Goal: Task Accomplishment & Management: Use online tool/utility

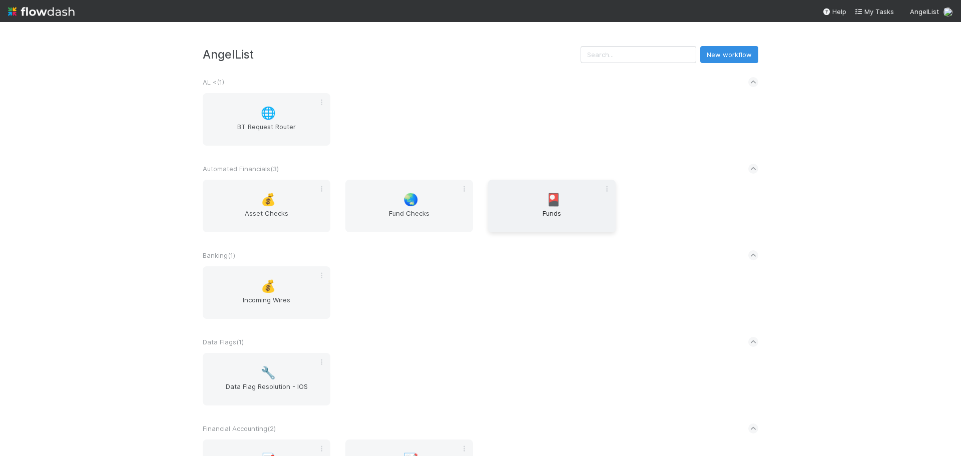
click at [533, 190] on div "🎴 Funds" at bounding box center [552, 206] width 128 height 53
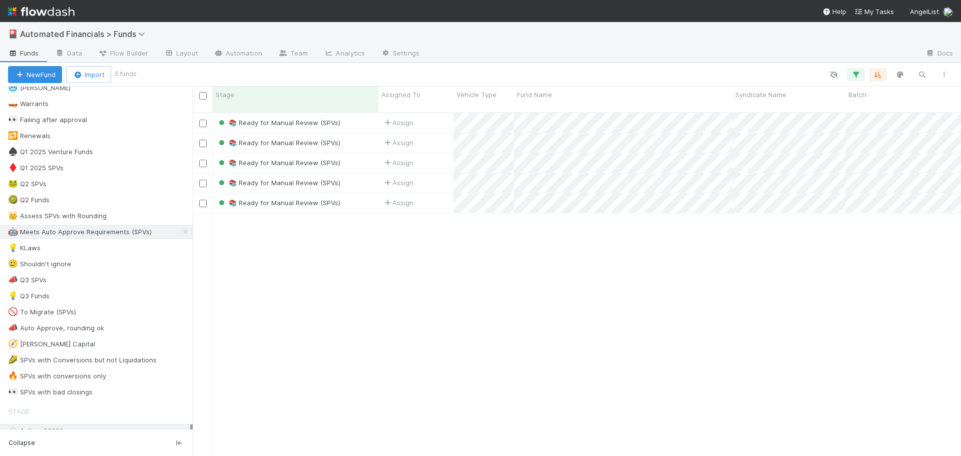
scroll to position [500, 0]
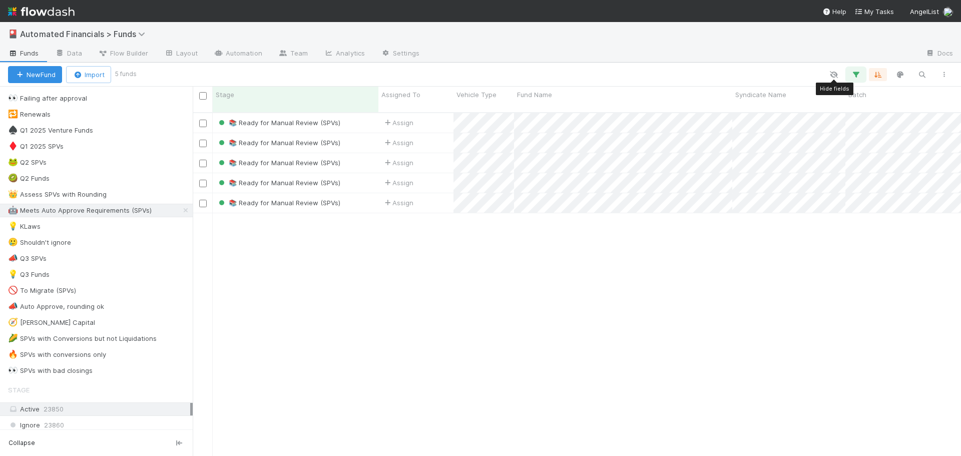
click at [854, 75] on icon "button" at bounding box center [856, 74] width 10 height 9
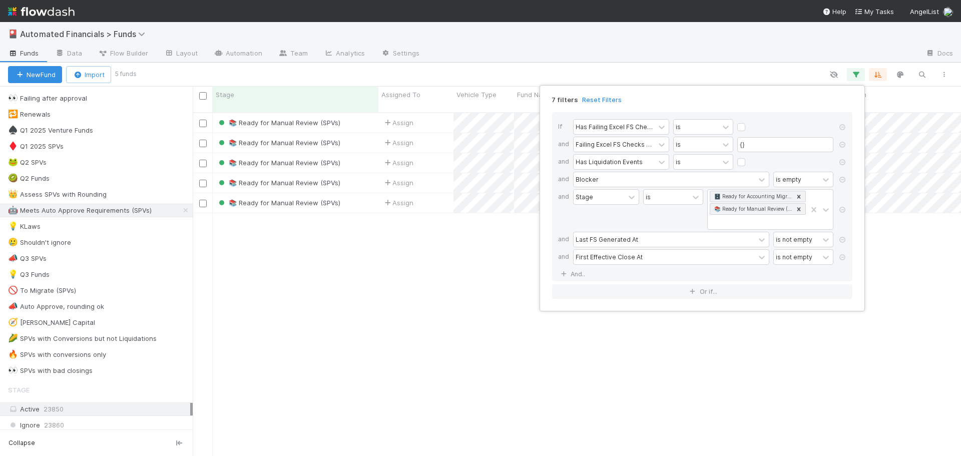
click at [854, 75] on div "7 filters Reset Filters If Has Failing Excel FS Checks is and Failing Excel FS …" at bounding box center [480, 228] width 961 height 456
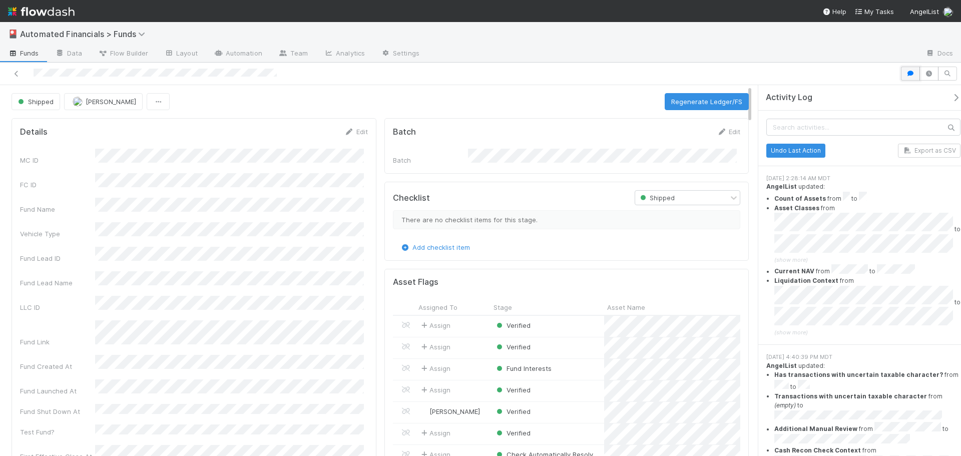
click at [910, 78] on button "button" at bounding box center [910, 74] width 19 height 14
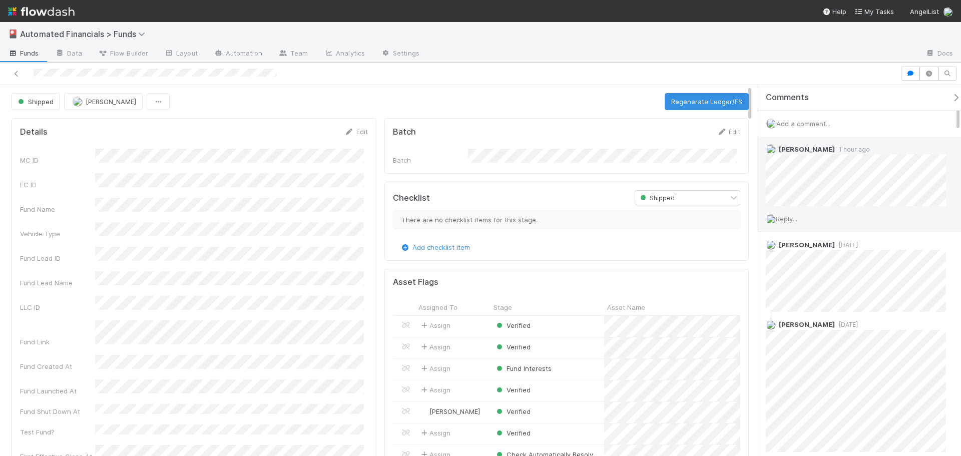
click at [794, 220] on span "Reply..." at bounding box center [787, 219] width 22 height 8
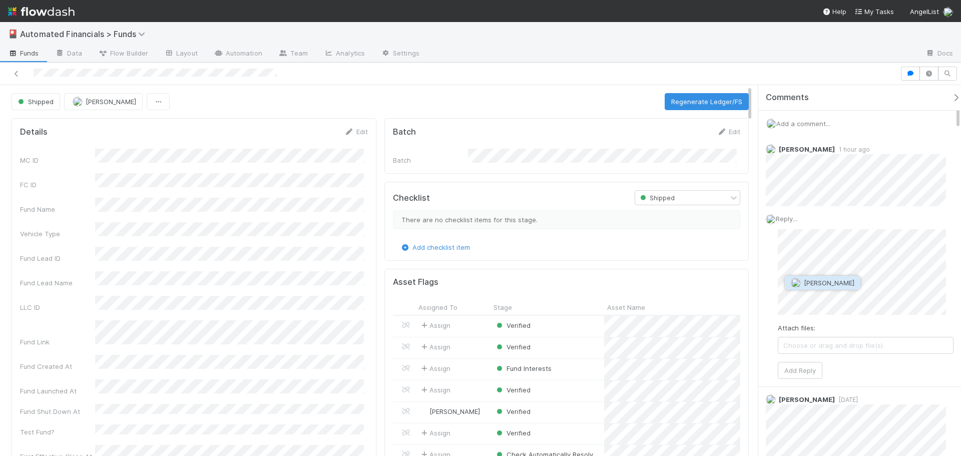
click at [820, 285] on span "Colton Smith" at bounding box center [829, 283] width 51 height 8
click at [843, 322] on span "[PERSON_NAME]" at bounding box center [829, 323] width 51 height 8
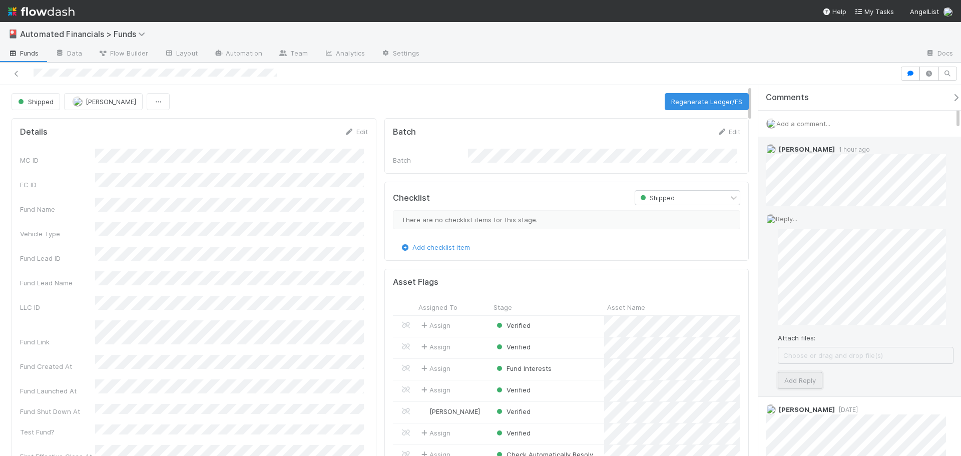
click at [804, 384] on button "Add Reply" at bounding box center [800, 380] width 45 height 17
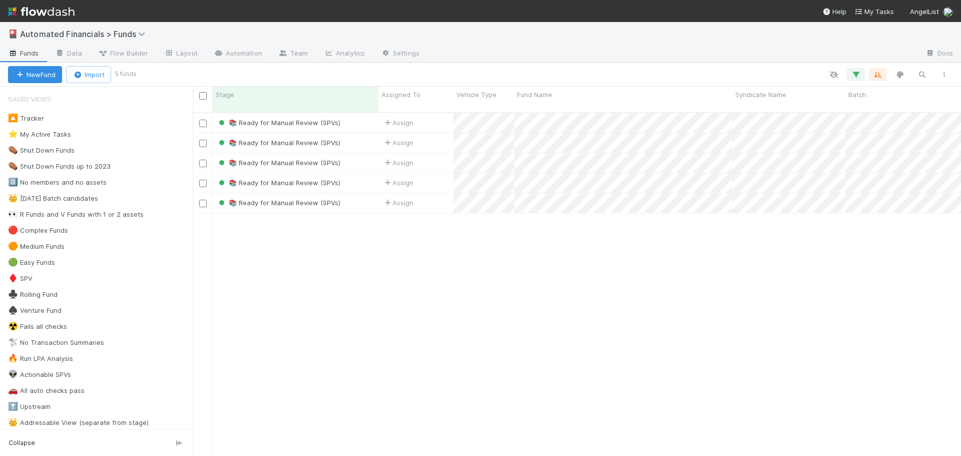
scroll to position [344, 761]
click at [691, 331] on div "📚 Ready for Manual Review (SPVs) Assign 3/18/25, 1:47:16 AM 8/11/25, 3:12:40 AM…" at bounding box center [577, 288] width 768 height 351
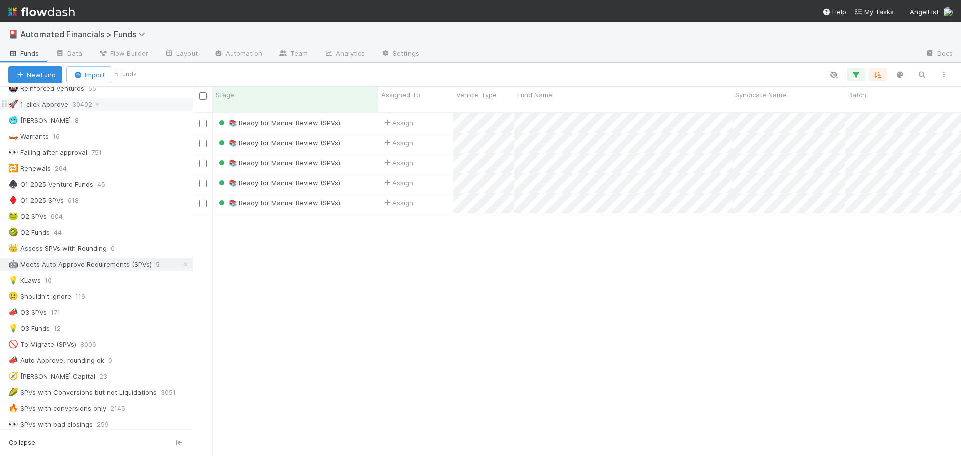
scroll to position [500, 0]
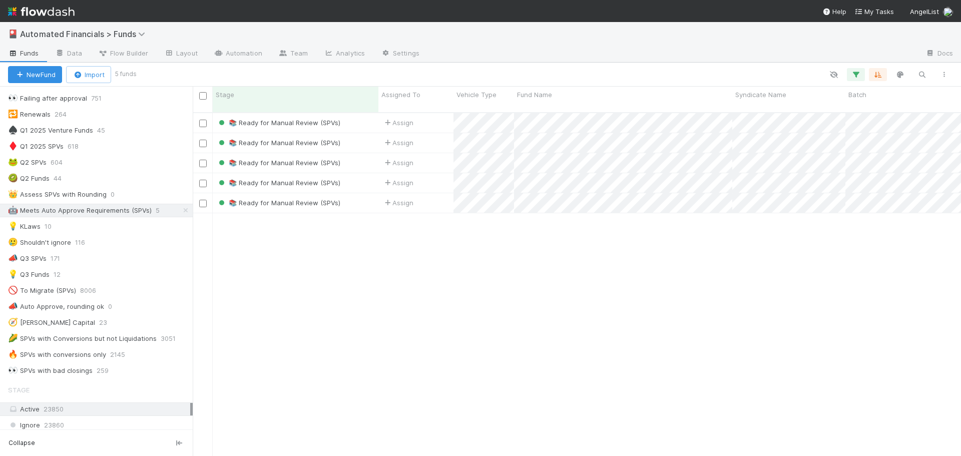
click at [386, 277] on div "📚 Ready for Manual Review (SPVs) Assign 3/18/25, 1:47:16 AM 8/11/25, 3:12:40 AM…" at bounding box center [577, 288] width 768 height 351
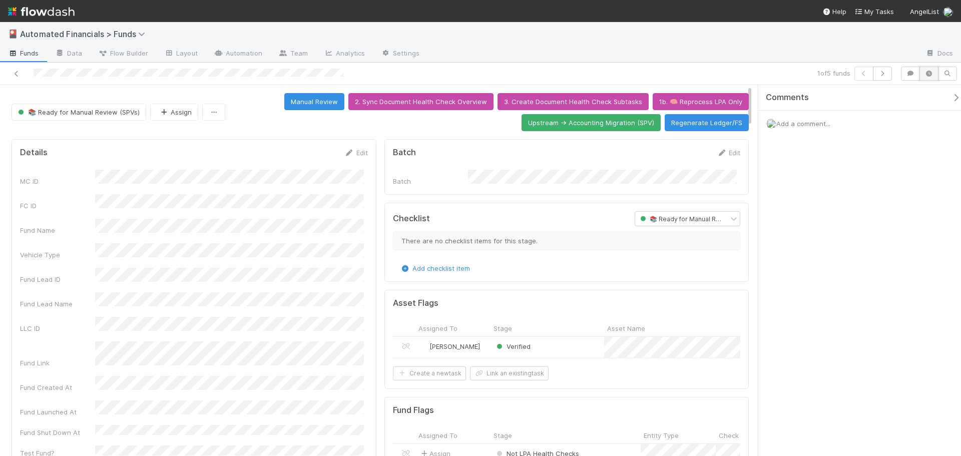
click at [928, 75] on icon "button" at bounding box center [929, 74] width 10 height 6
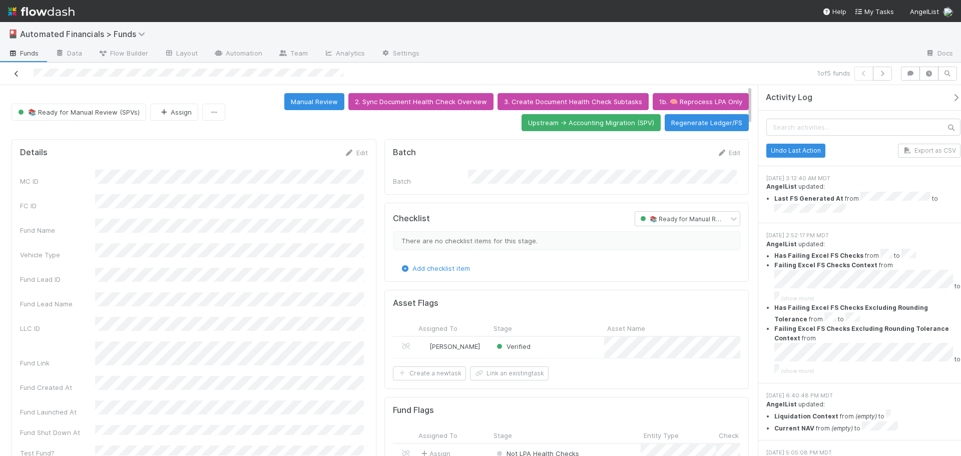
click at [16, 74] on icon at bounding box center [17, 74] width 10 height 7
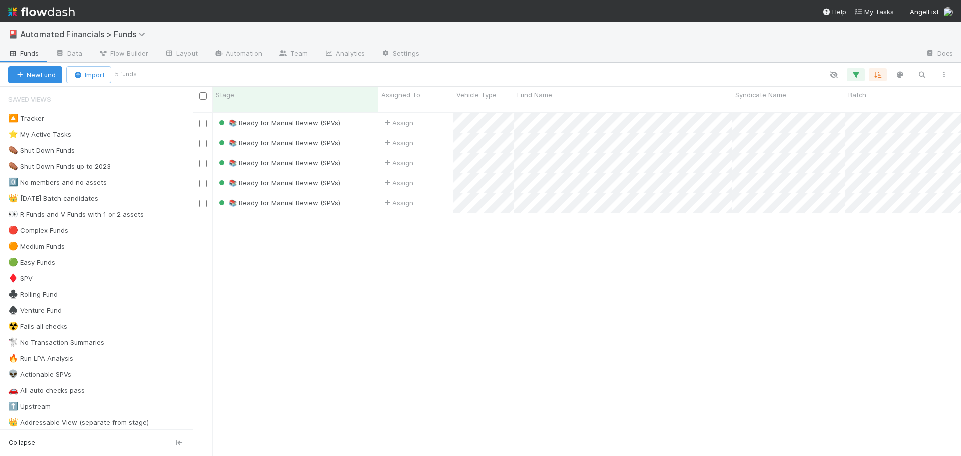
scroll to position [344, 761]
click at [855, 76] on icon "button" at bounding box center [856, 74] width 10 height 9
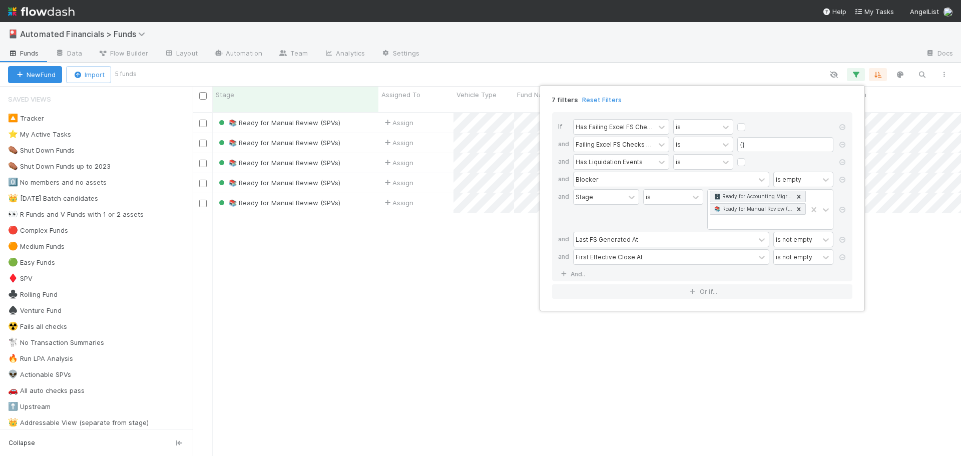
click at [700, 68] on div "7 filters Reset Filters If Has Failing Excel FS Checks is and Failing Excel FS …" at bounding box center [480, 228] width 961 height 456
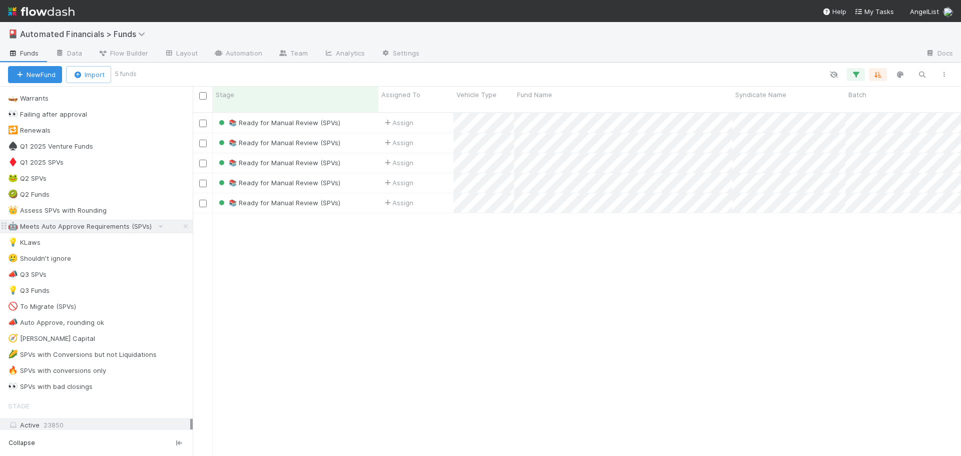
scroll to position [550, 0]
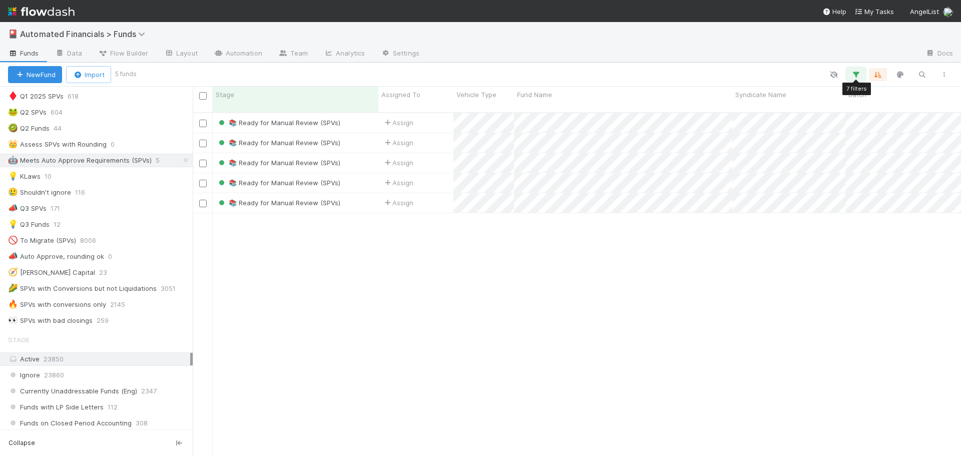
click at [855, 75] on icon "button" at bounding box center [856, 74] width 10 height 9
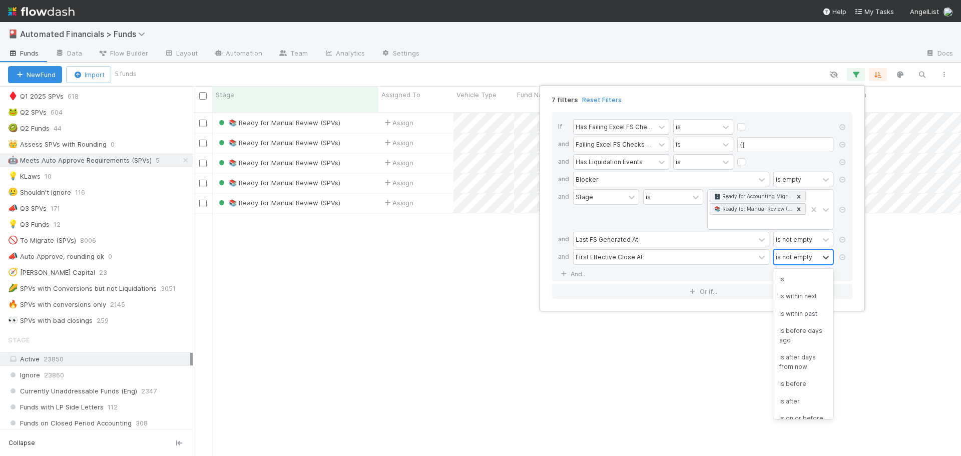
click at [790, 259] on div "is not empty" at bounding box center [794, 256] width 37 height 9
click at [794, 315] on div "is before" at bounding box center [803, 309] width 60 height 17
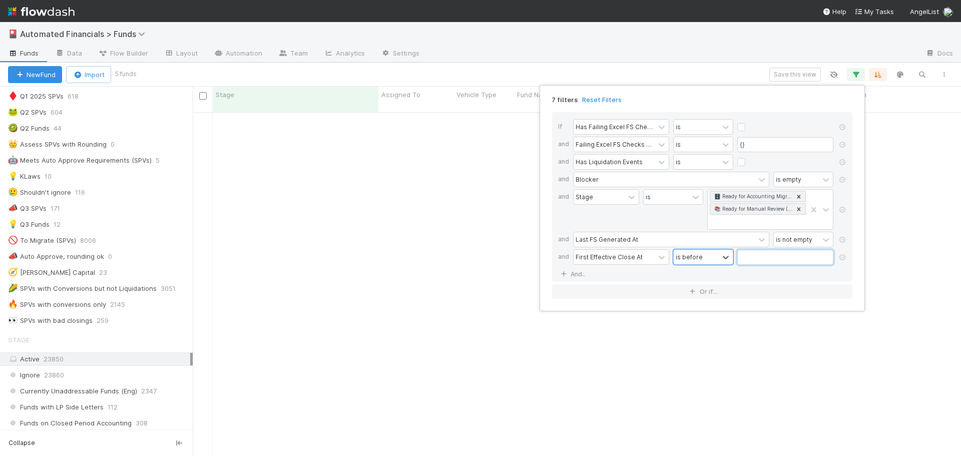
click at [772, 260] on input "text" at bounding box center [785, 257] width 96 height 15
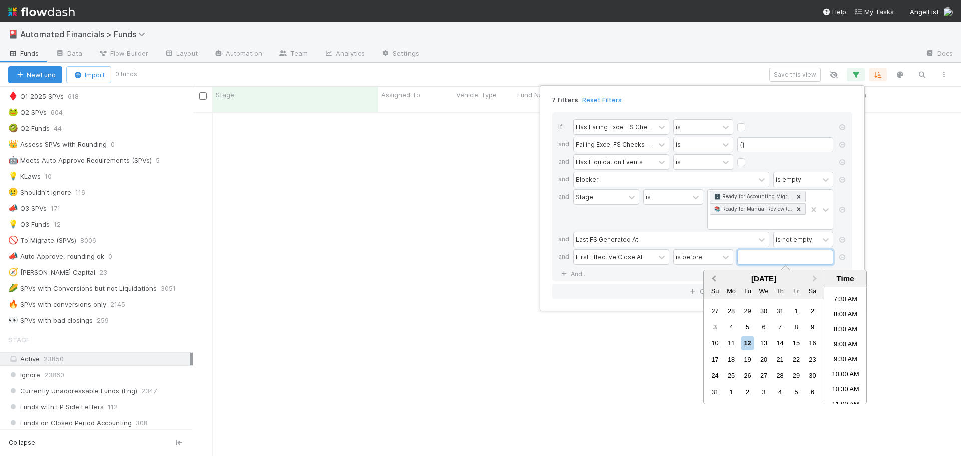
scroll to position [337, 761]
click at [713, 278] on span "Previous Month" at bounding box center [713, 279] width 0 height 12
click at [747, 310] on div "1" at bounding box center [748, 311] width 14 height 14
type input "07/01/2025 12:00:00 AM"
click at [685, 274] on div "If Has Failing Excel FS Checks is and Failing Excel FS Checks Context is {} and…" at bounding box center [702, 196] width 300 height 169
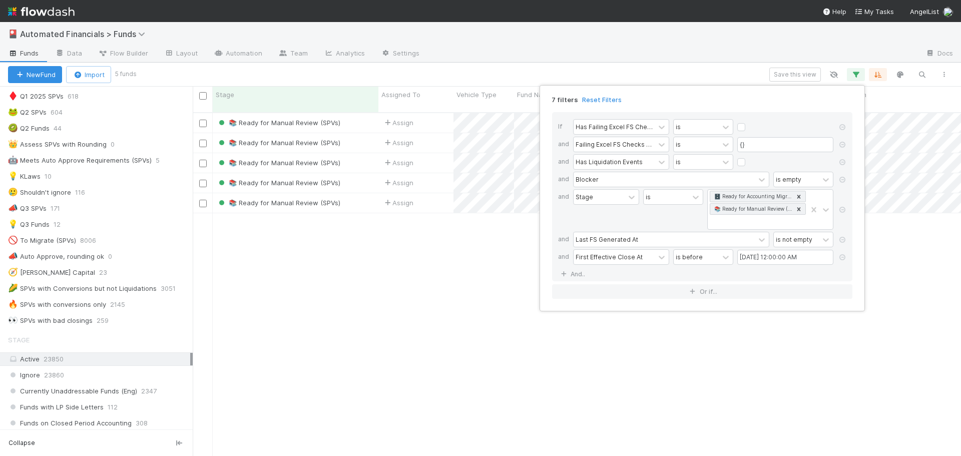
scroll to position [344, 761]
click at [577, 277] on link "And.." at bounding box center [574, 274] width 32 height 15
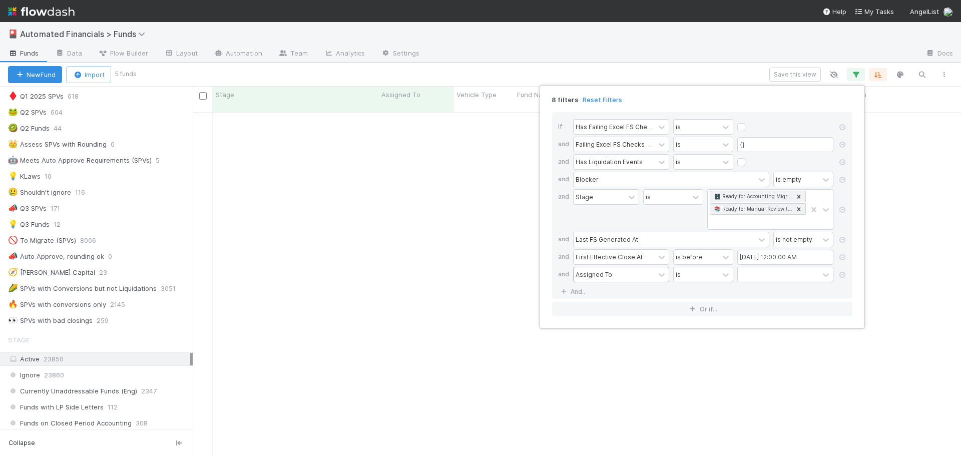
click at [592, 277] on div "Assigned To" at bounding box center [593, 274] width 37 height 9
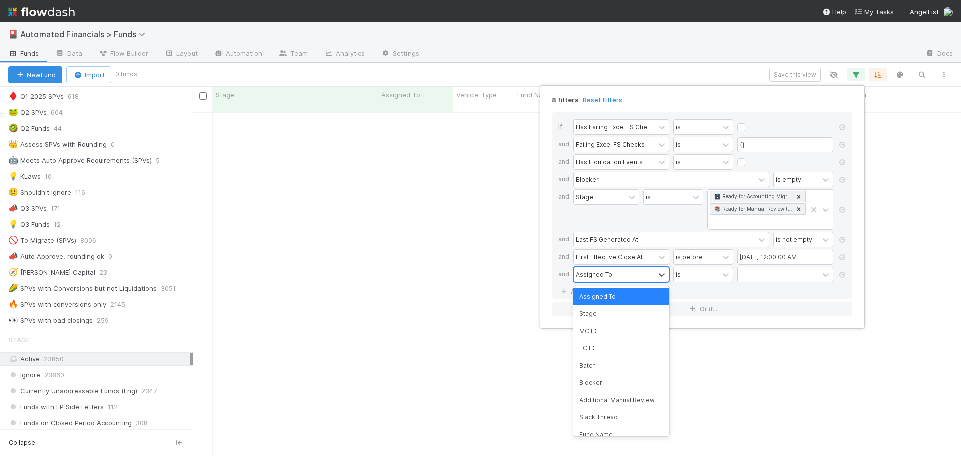
scroll to position [337, 761]
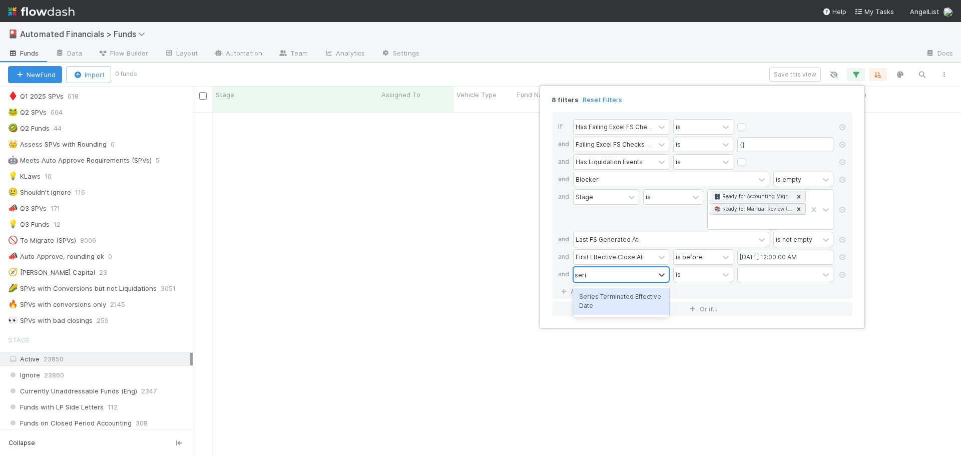
type input "serie"
click at [600, 303] on div "Series Terminated Effective Date" at bounding box center [621, 301] width 96 height 27
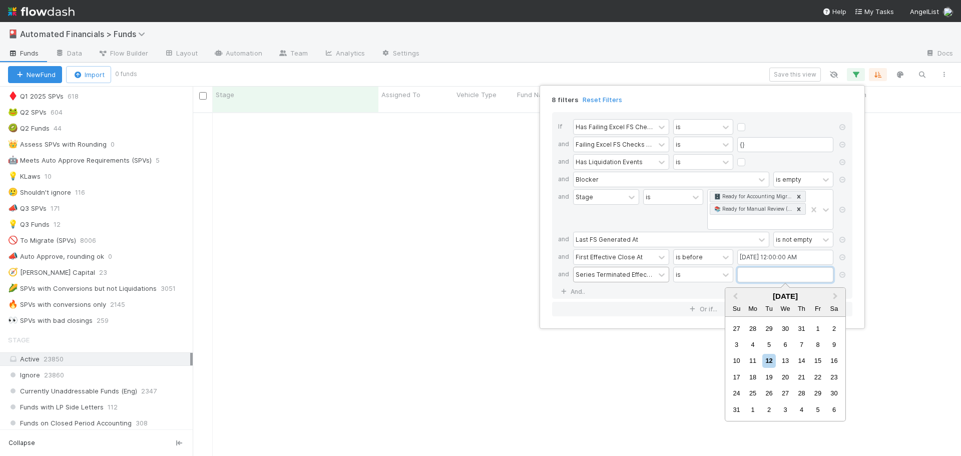
click at [753, 278] on input "text" at bounding box center [785, 274] width 96 height 15
click at [711, 279] on div "is" at bounding box center [695, 274] width 45 height 15
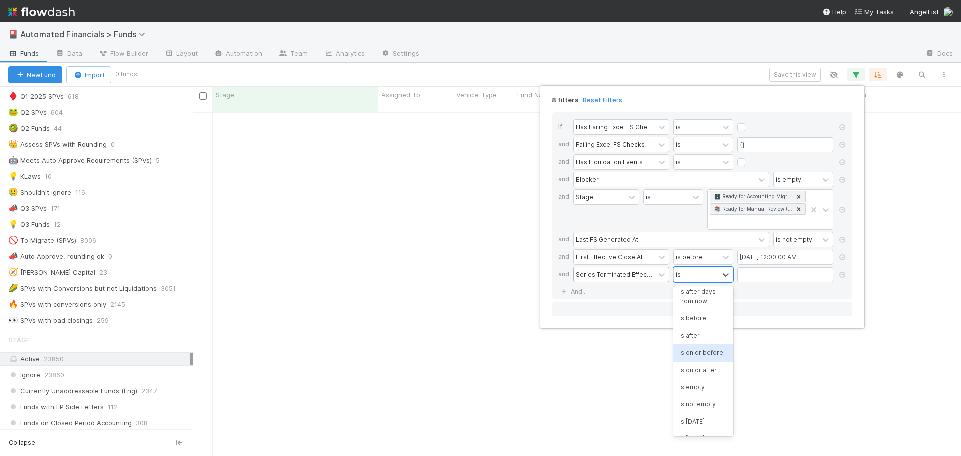
scroll to position [100, 0]
click at [696, 379] on div "is empty" at bounding box center [703, 370] width 60 height 17
click at [726, 285] on div "If Has Failing Excel FS Checks is and Failing Excel FS Checks Context is {} and…" at bounding box center [702, 205] width 300 height 187
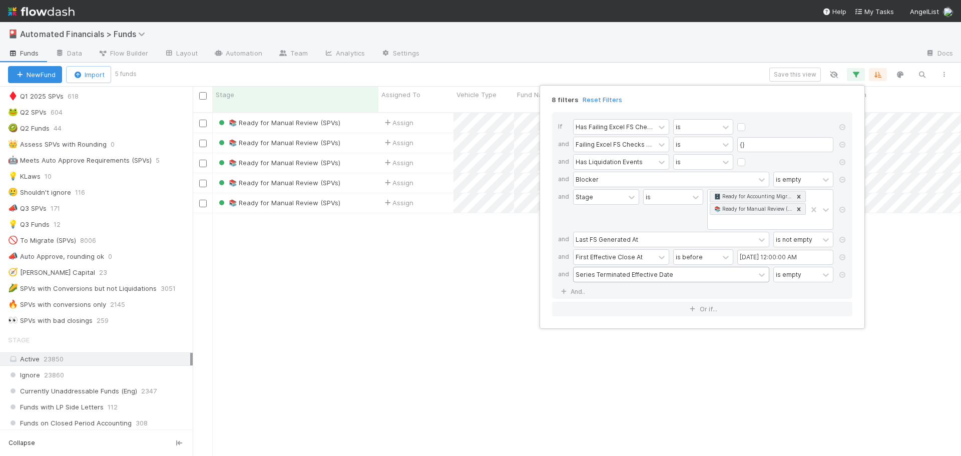
scroll to position [344, 761]
click at [580, 294] on link "And.." at bounding box center [574, 291] width 32 height 15
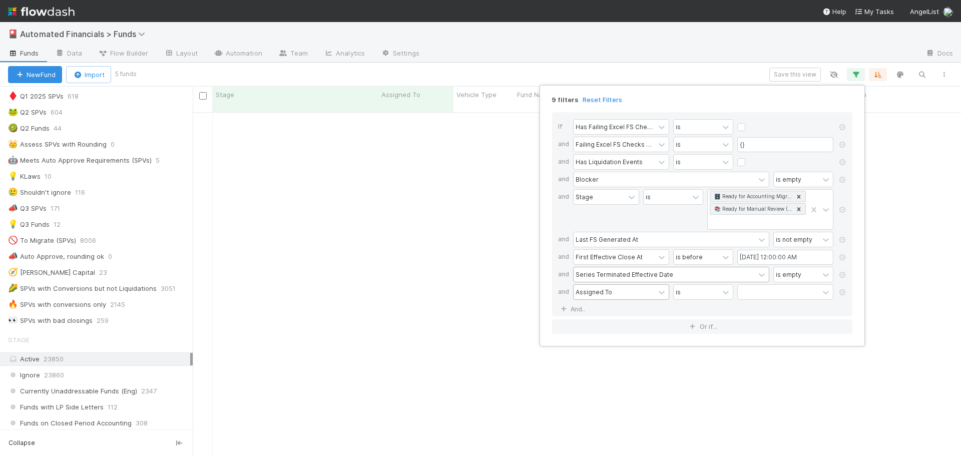
click at [593, 294] on div "Assigned To" at bounding box center [593, 291] width 37 height 9
type input "cash"
click at [631, 335] on div "Fails Cash Recon Check" at bounding box center [621, 331] width 96 height 17
click at [620, 311] on div "If Has Failing Excel FS Checks is and Failing Excel FS Checks Context is {} and…" at bounding box center [702, 214] width 300 height 204
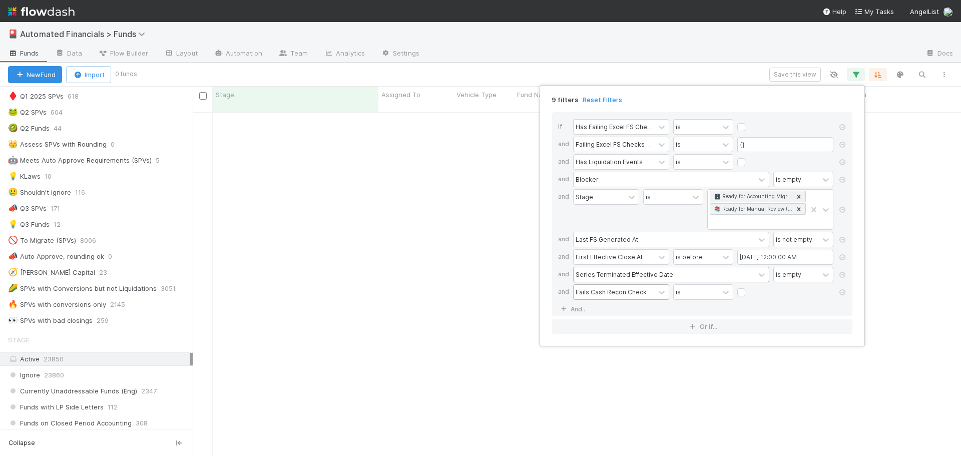
click at [562, 73] on div "9 filters Reset Filters If Has Failing Excel FS Checks is and Failing Excel FS …" at bounding box center [480, 228] width 961 height 456
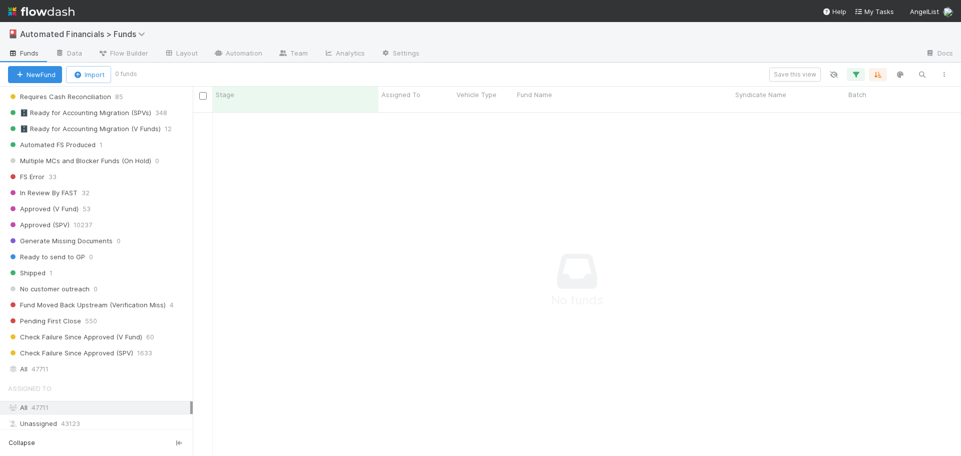
scroll to position [1296, 0]
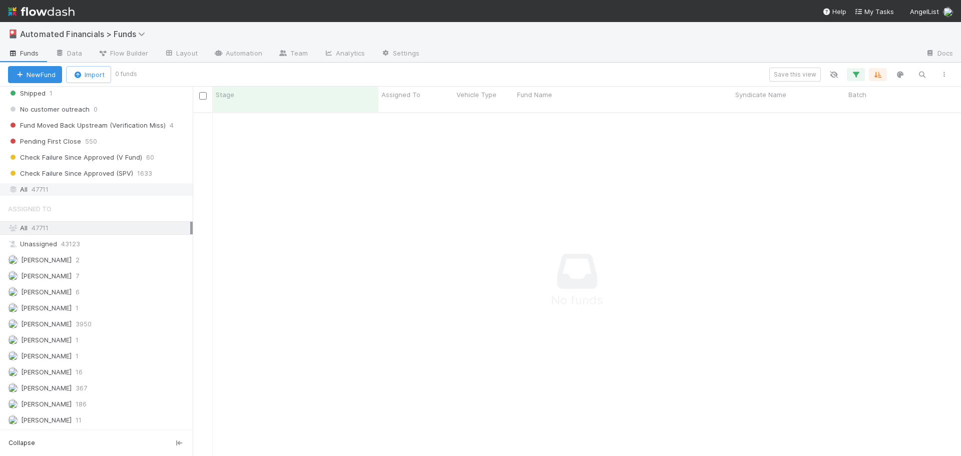
click at [35, 192] on span "47711" at bounding box center [40, 189] width 17 height 13
click at [853, 74] on icon "button" at bounding box center [856, 74] width 10 height 9
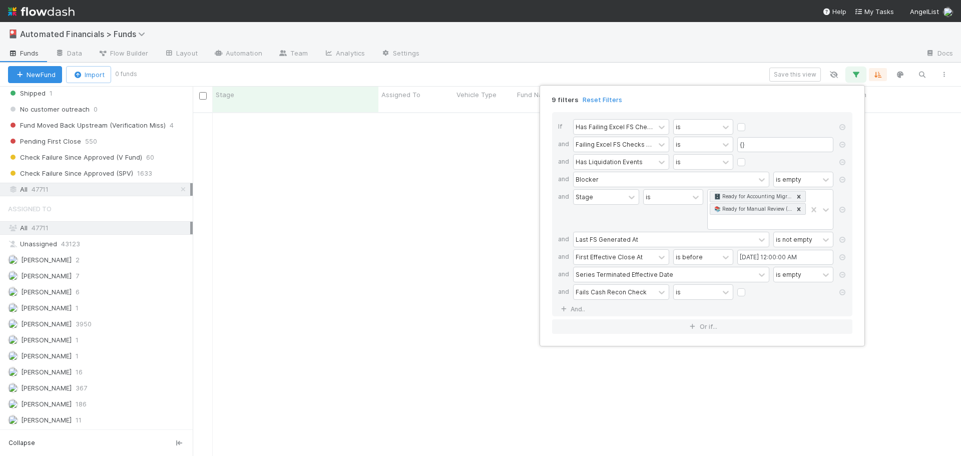
scroll to position [337, 761]
click at [588, 101] on link "Reset Filters" at bounding box center [602, 100] width 40 height 9
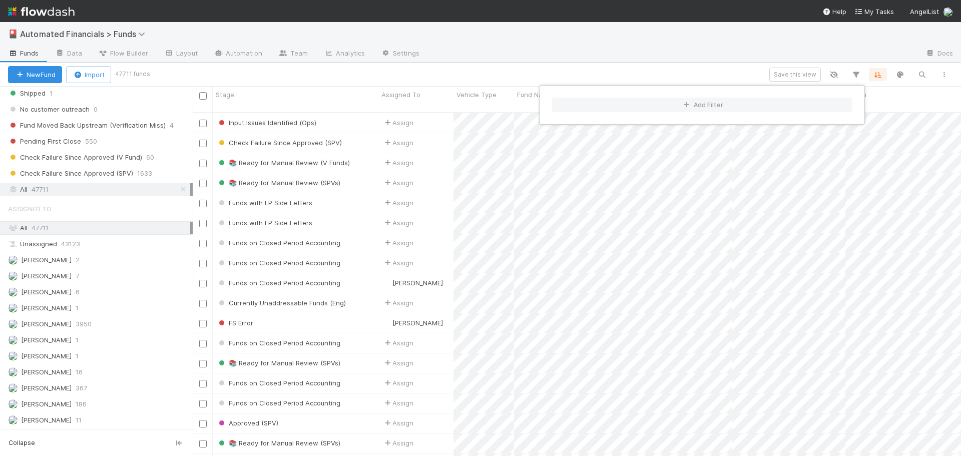
scroll to position [344, 761]
drag, startPoint x: 918, startPoint y: 79, endPoint x: 928, endPoint y: 80, distance: 9.5
click at [919, 80] on div "Add Filter" at bounding box center [480, 228] width 961 height 456
click at [921, 76] on div "Add Filter" at bounding box center [480, 228] width 961 height 456
click at [922, 76] on icon "button" at bounding box center [922, 74] width 10 height 9
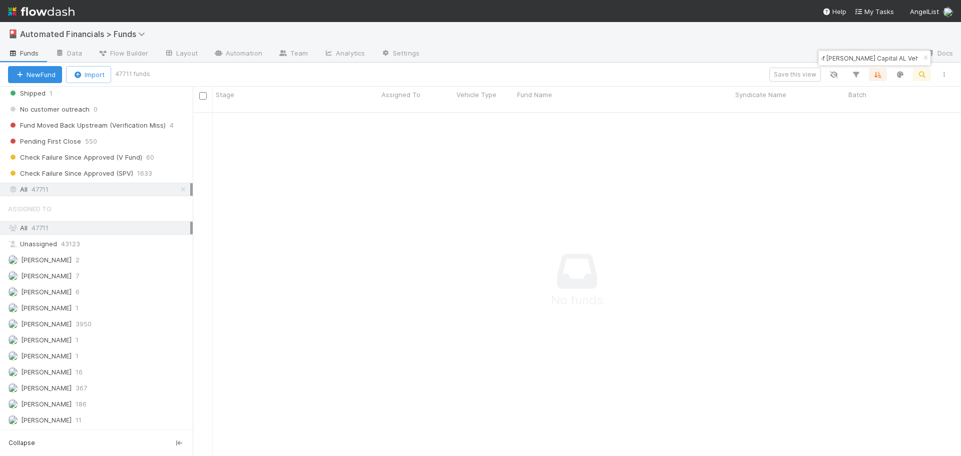
scroll to position [337, 761]
type input "FI Fund I, a series of Cleo Capital AL Vehicles, LP"
click at [90, 190] on div "All 47711" at bounding box center [99, 189] width 182 height 13
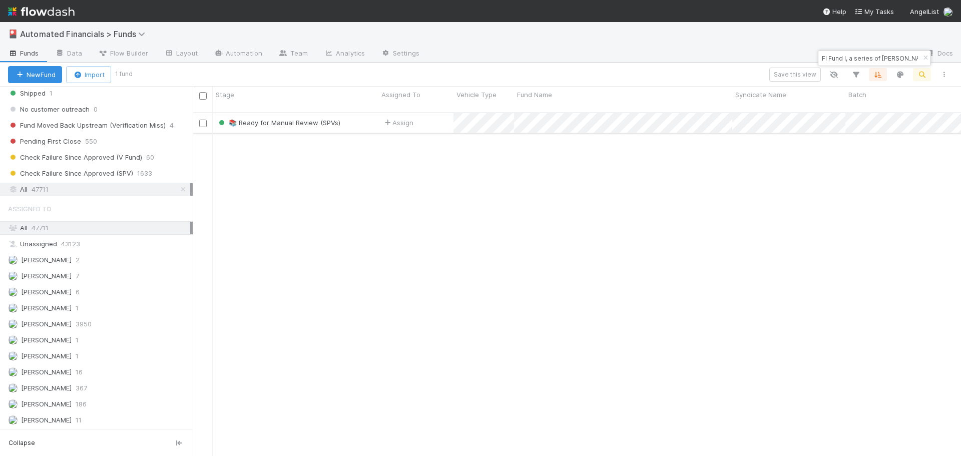
click at [367, 118] on div "📚 Ready for Manual Review (SPVs)" at bounding box center [296, 123] width 166 height 20
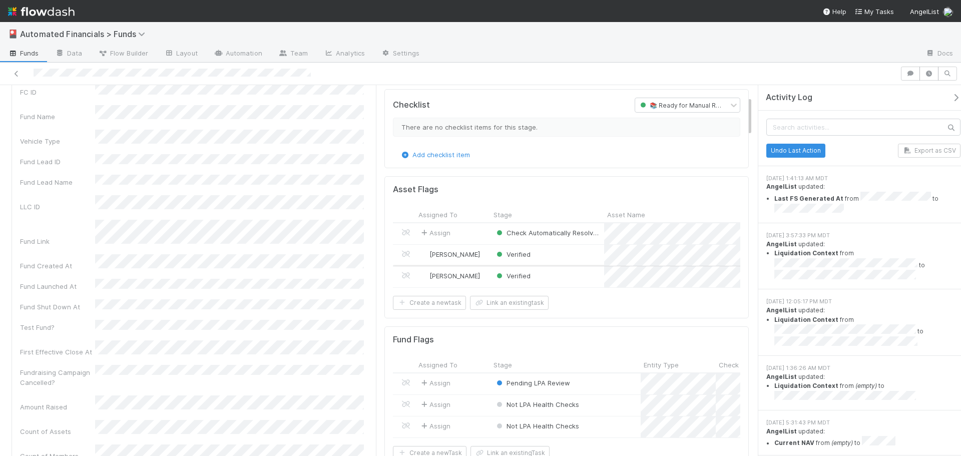
scroll to position [100, 0]
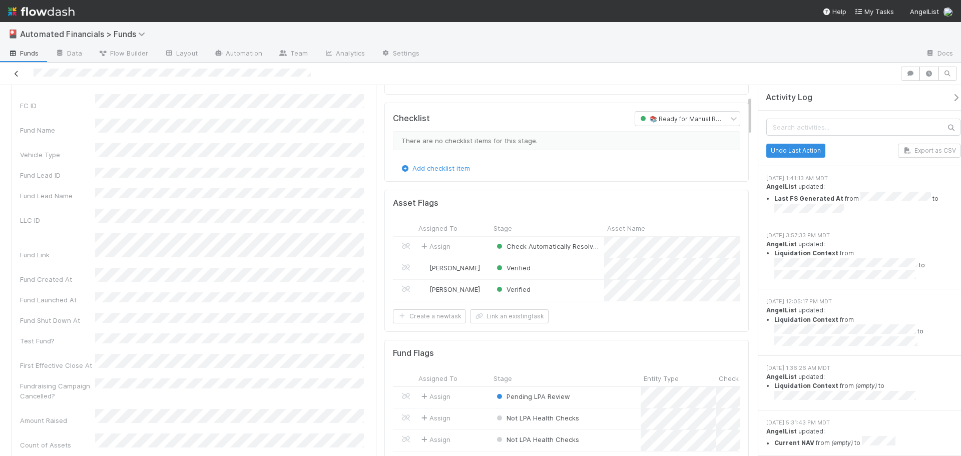
click at [15, 74] on icon at bounding box center [17, 74] width 10 height 7
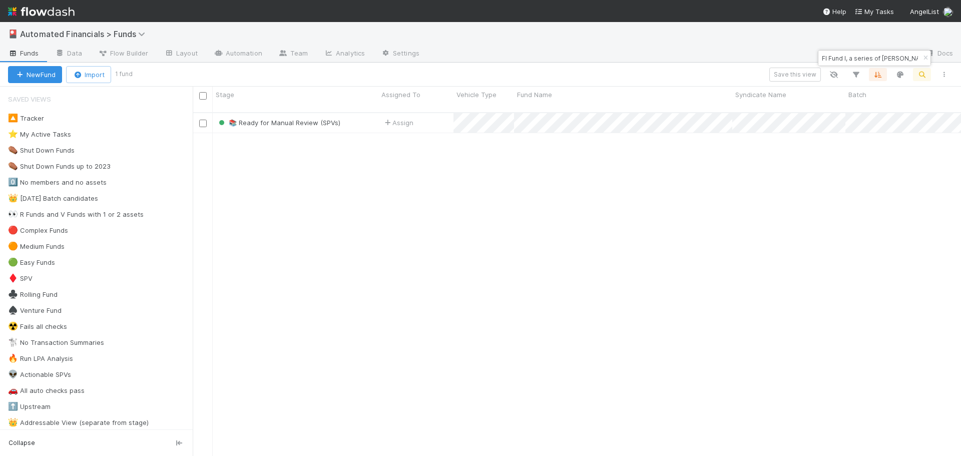
scroll to position [344, 761]
click at [496, 211] on div "📚 Ready for Manual Review (SPVs) Assign 11/29/24, 3:05:19 PM 8/11/25, 1:41:13 A…" at bounding box center [577, 288] width 768 height 351
click at [395, 284] on div "📚 Ready for Manual Review (SPVs) Assign 11/29/24, 3:05:19 PM 8/11/25, 1:41:13 A…" at bounding box center [577, 288] width 768 height 351
click at [923, 58] on icon "button" at bounding box center [925, 58] width 10 height 6
click at [921, 72] on icon "button" at bounding box center [922, 74] width 10 height 9
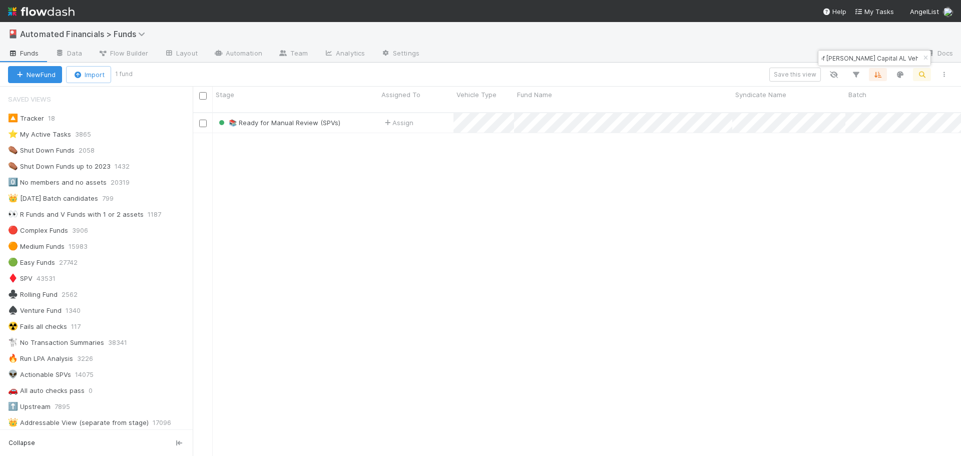
type input "FI Fund I, a series of Cleo Capital AL Vehicles, LP"
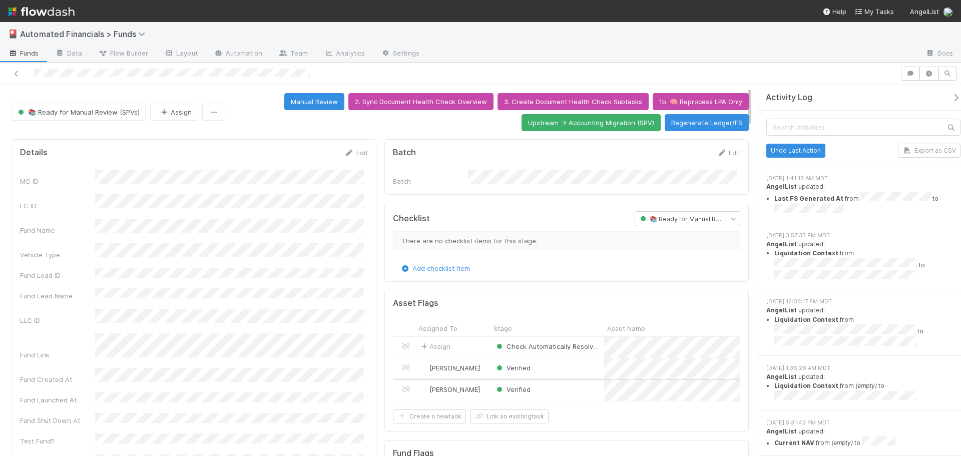
scroll to position [50, 0]
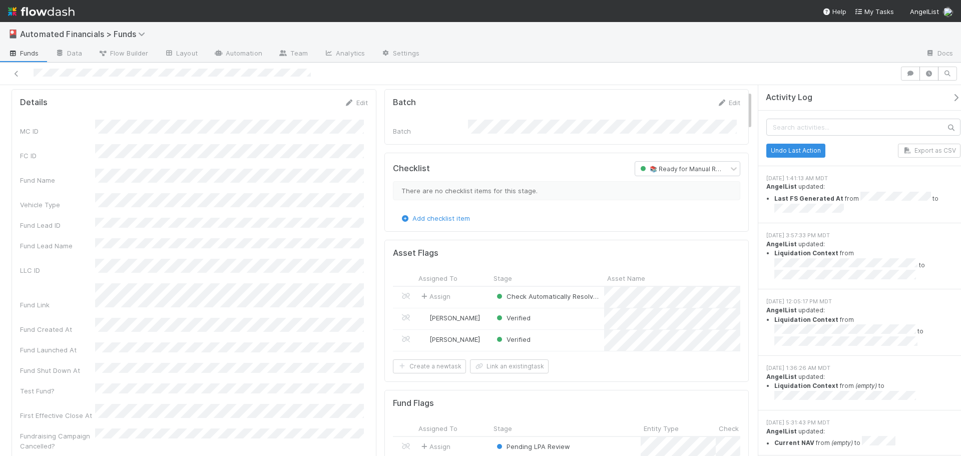
click at [236, 76] on div at bounding box center [450, 74] width 892 height 14
click at [234, 76] on div at bounding box center [450, 74] width 892 height 14
click at [181, 73] on div at bounding box center [450, 74] width 892 height 14
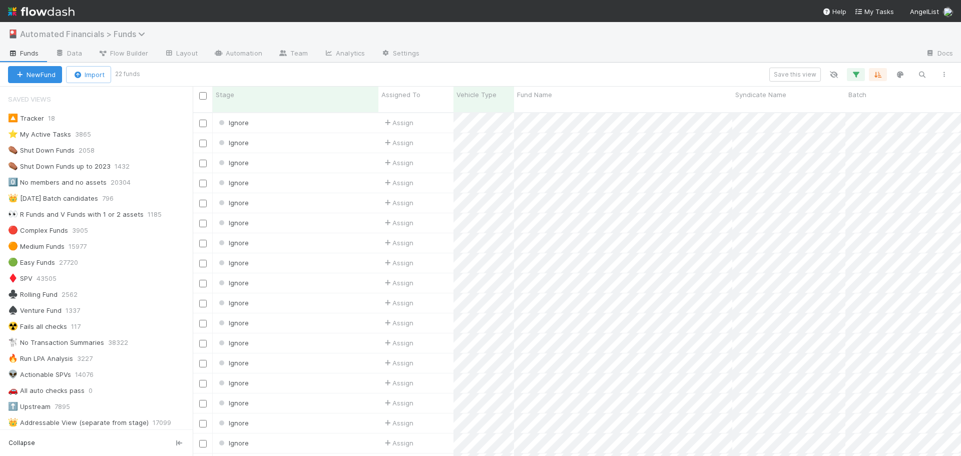
scroll to position [344, 761]
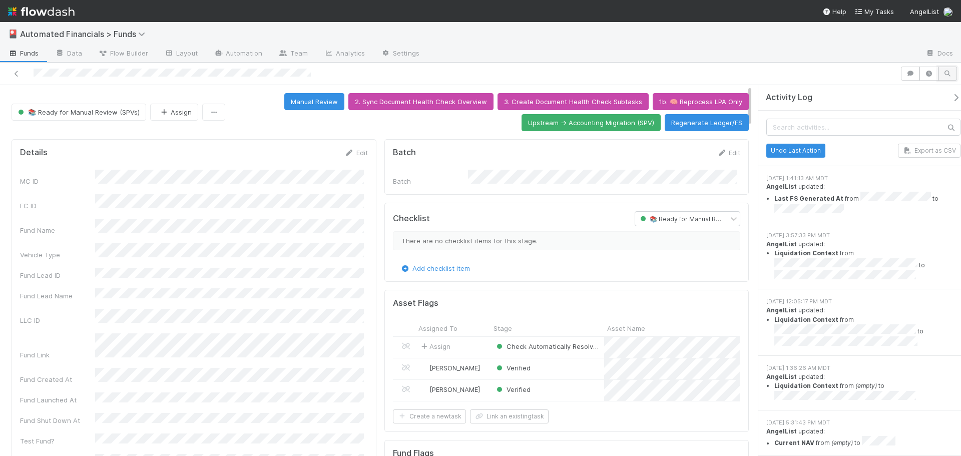
click at [948, 75] on icon "button" at bounding box center [947, 74] width 10 height 6
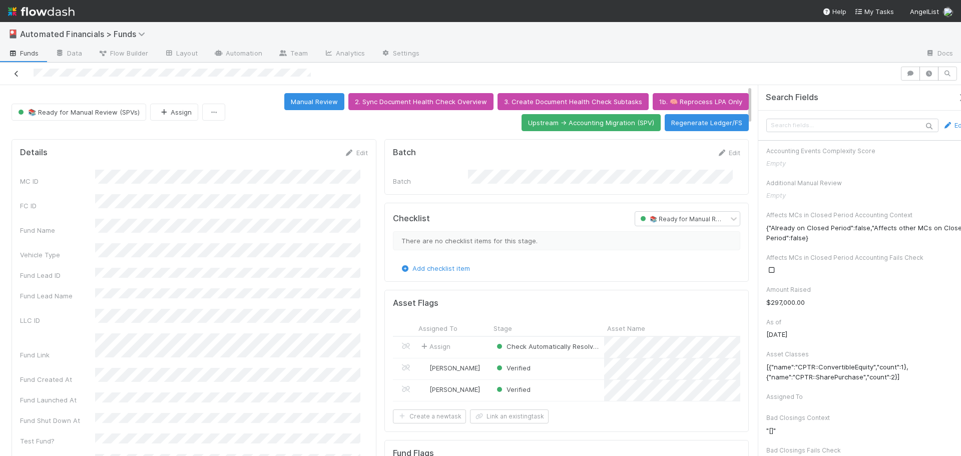
click at [16, 72] on icon at bounding box center [17, 74] width 10 height 7
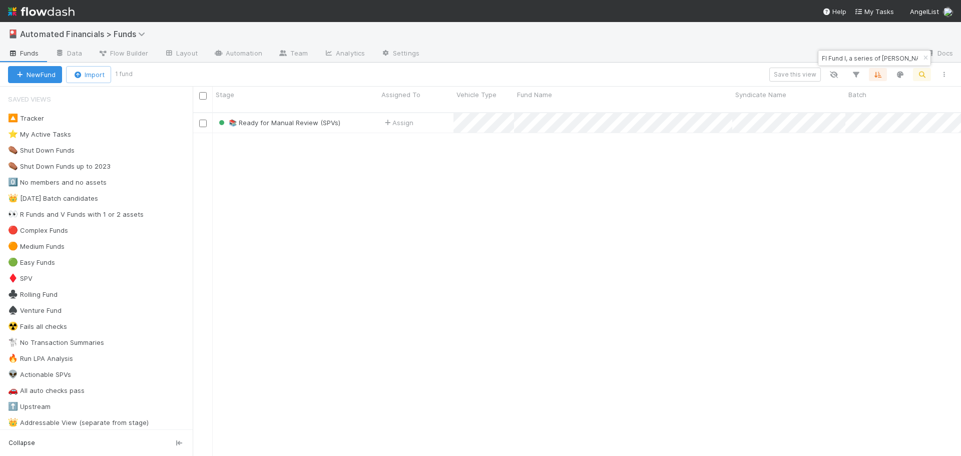
scroll to position [344, 761]
click at [926, 58] on icon "button" at bounding box center [925, 58] width 10 height 6
click at [925, 74] on icon "button" at bounding box center [922, 74] width 10 height 9
type input "AT Fund I, a series of Team Ignite Ventures, LP"
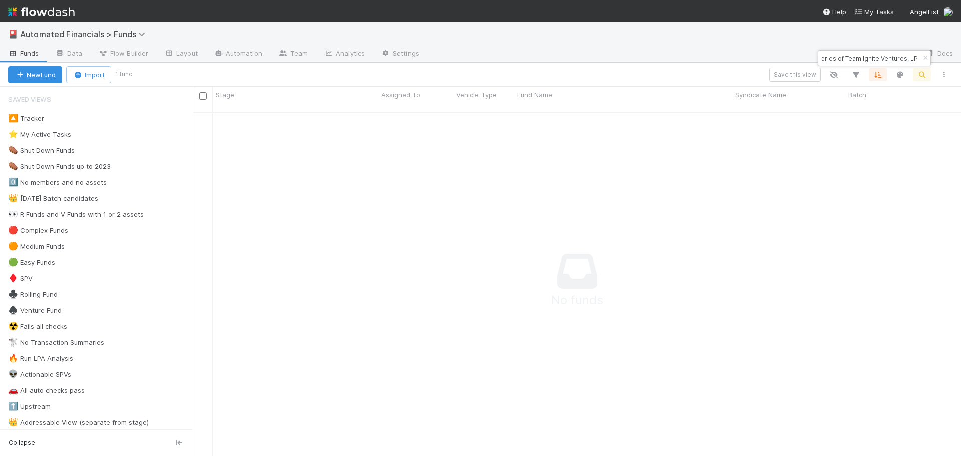
scroll to position [0, 0]
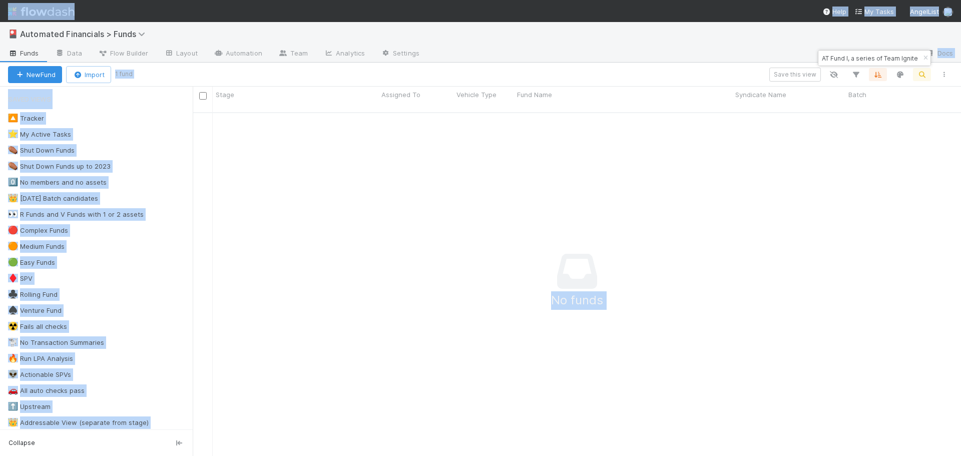
drag, startPoint x: 906, startPoint y: 58, endPoint x: 796, endPoint y: 60, distance: 110.1
click at [796, 60] on body "🎴 Automated Financials > Funds Funds Data Flow Builder Layout Automation Team A…" at bounding box center [480, 228] width 961 height 456
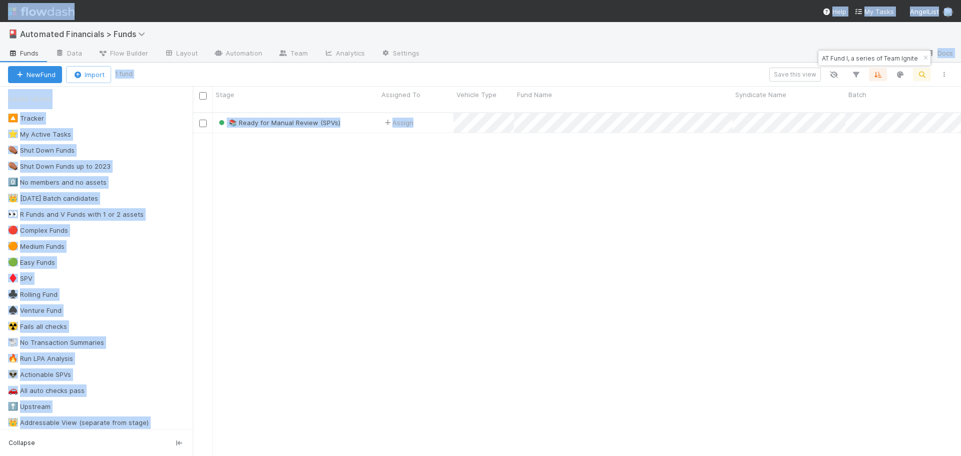
scroll to position [344, 761]
click at [723, 149] on div "📚 Ready for Manual Review (SPVs) Assign 11/29/24, 3:10:46 PM 8/6/25, 4:22:09 PM…" at bounding box center [577, 288] width 768 height 351
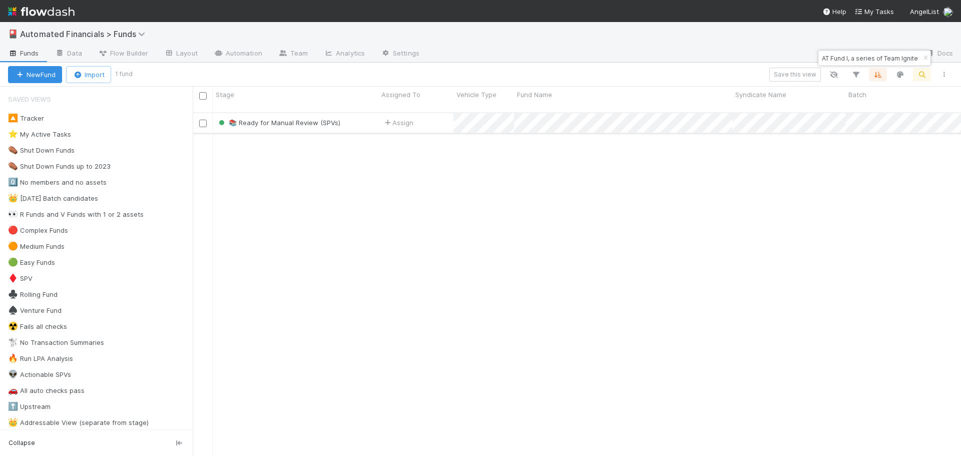
click at [364, 118] on div "📚 Ready for Manual Review (SPVs)" at bounding box center [296, 123] width 166 height 20
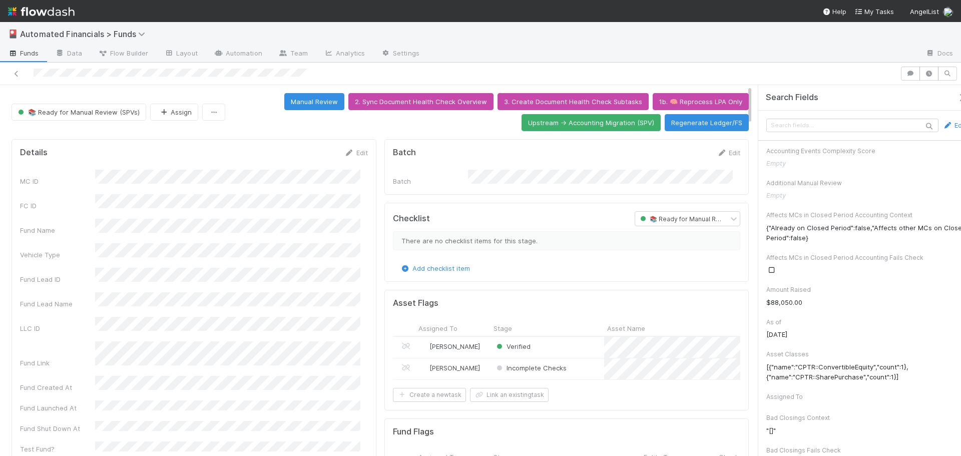
scroll to position [50, 0]
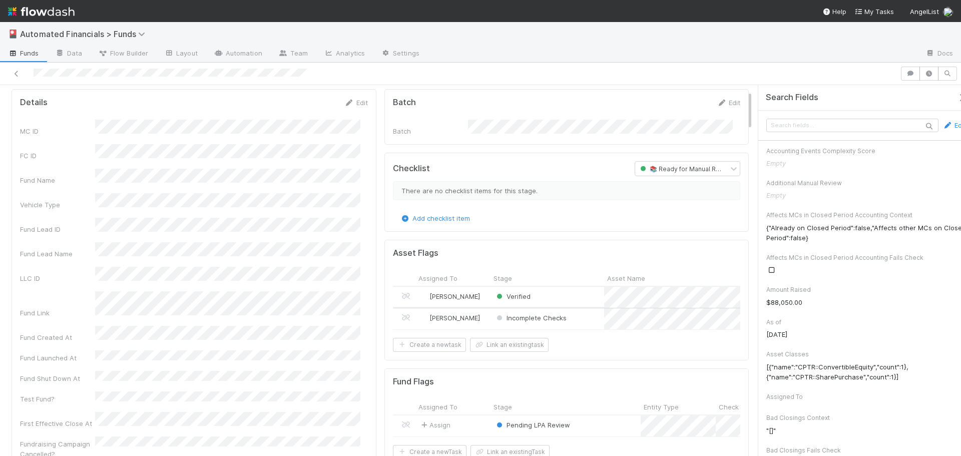
click at [576, 318] on div "Incomplete Checks" at bounding box center [547, 318] width 114 height 21
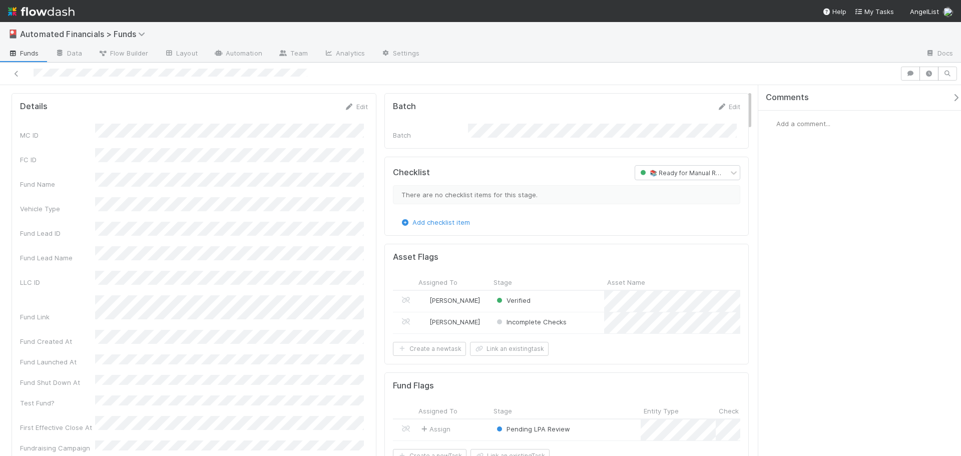
scroll to position [50, 0]
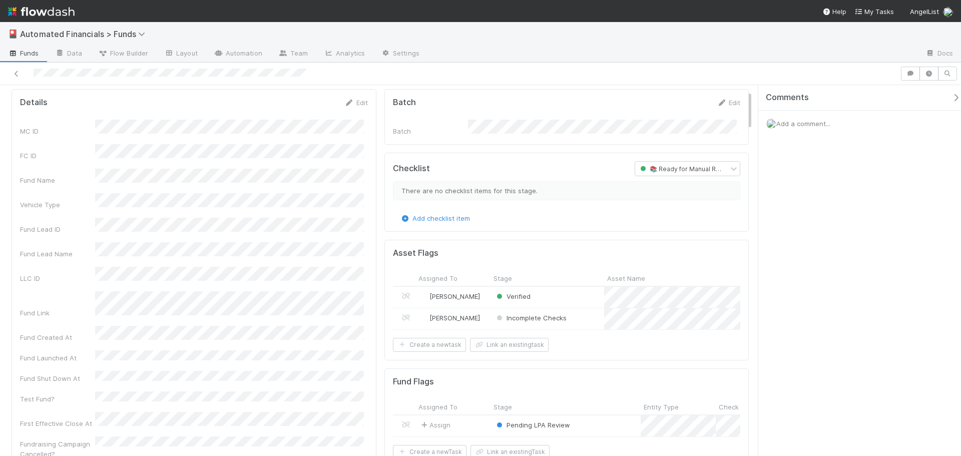
click at [560, 43] on div "🎴 Automated Financials > Funds" at bounding box center [480, 34] width 961 height 24
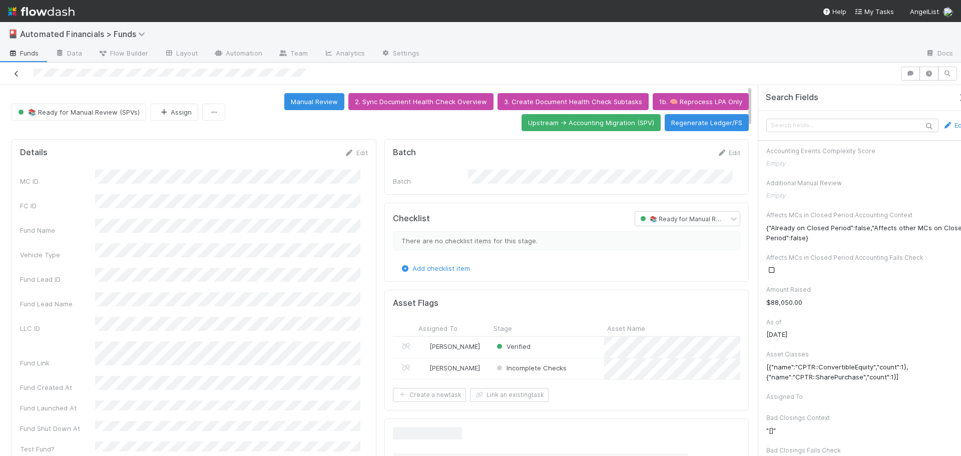
click at [15, 72] on icon at bounding box center [17, 74] width 10 height 7
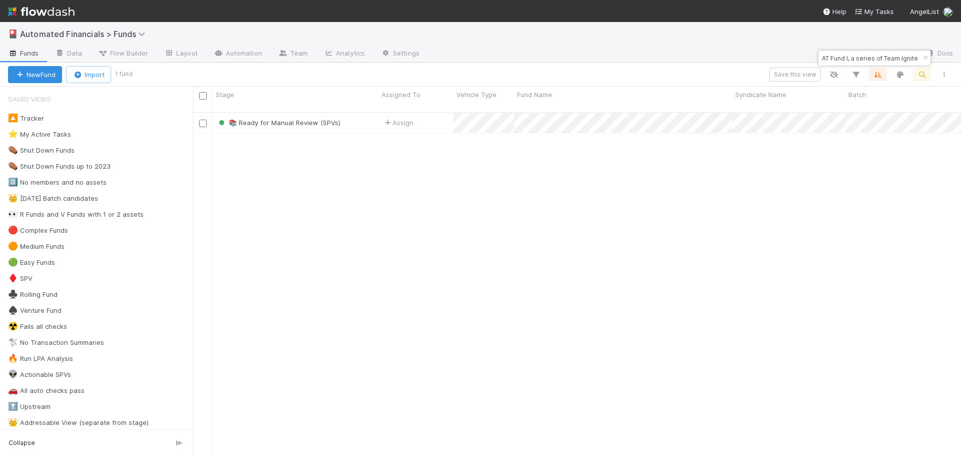
scroll to position [344, 761]
click at [925, 59] on icon "button" at bounding box center [925, 58] width 10 height 6
click at [923, 75] on icon "button" at bounding box center [922, 74] width 10 height 9
type input "MA Fund I, a series of Shrug Capital, LP"
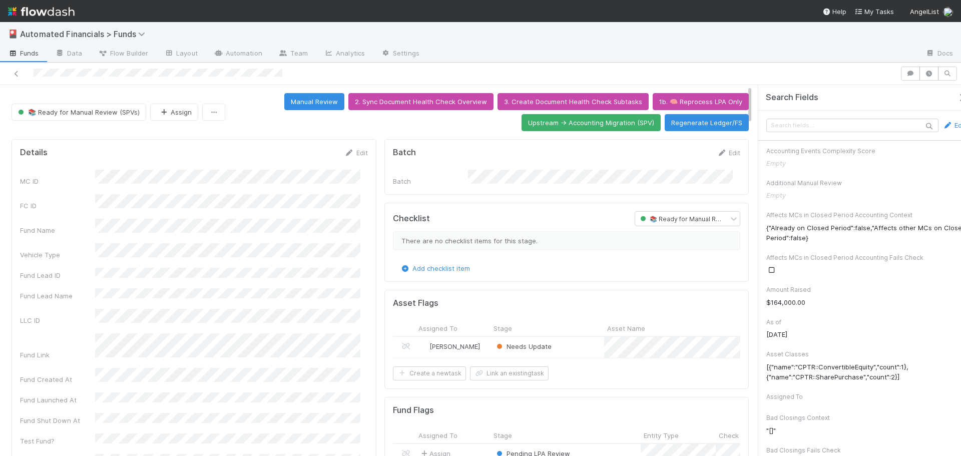
click at [567, 344] on div "Needs Update" at bounding box center [547, 347] width 114 height 21
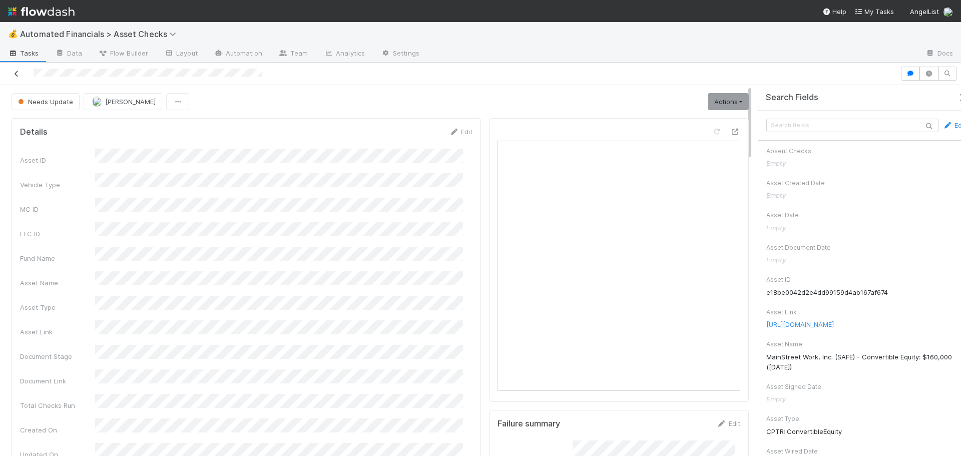
click at [16, 73] on icon at bounding box center [17, 74] width 10 height 7
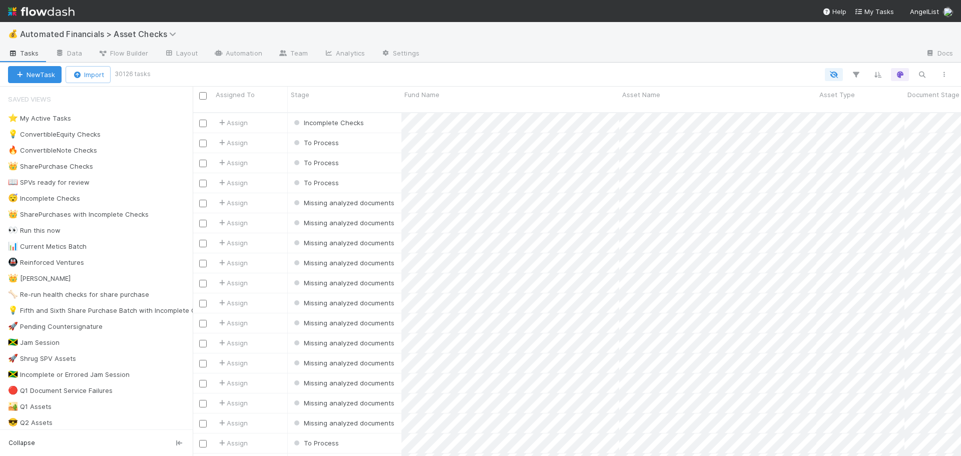
scroll to position [344, 761]
click at [856, 77] on icon "button" at bounding box center [856, 74] width 10 height 9
click at [735, 110] on button "Add Filter" at bounding box center [702, 105] width 300 height 15
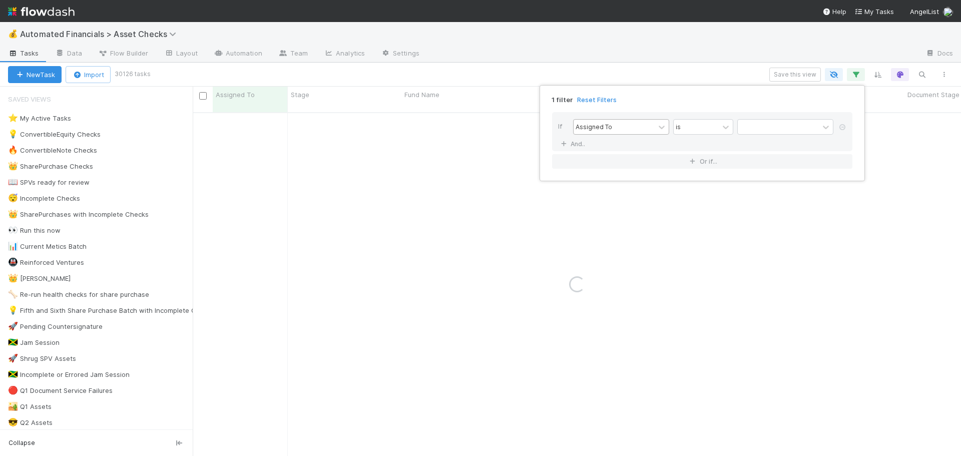
click at [634, 129] on div "Assigned To" at bounding box center [613, 127] width 81 height 15
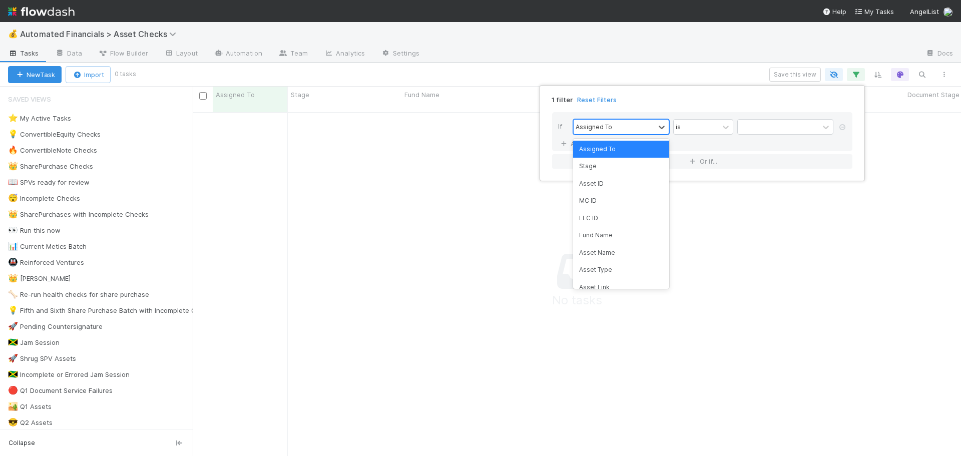
scroll to position [337, 761]
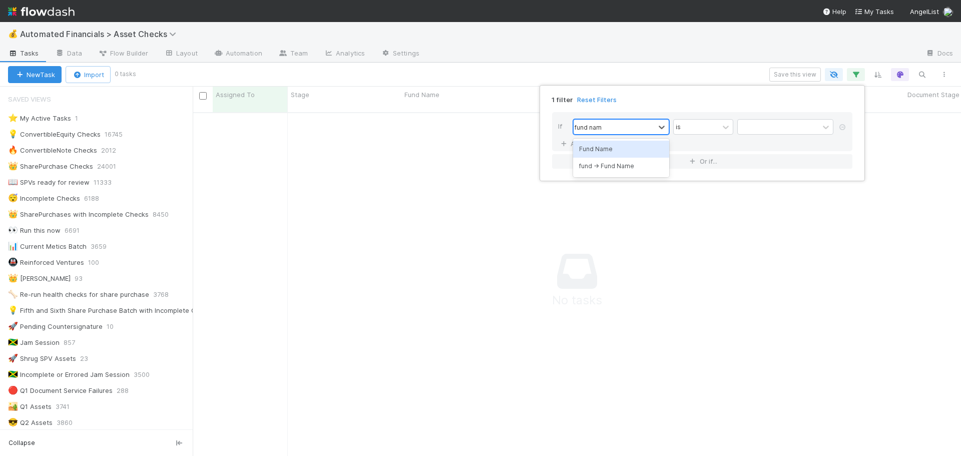
type input "fund name"
click at [611, 149] on div "Fund Name" at bounding box center [621, 149] width 96 height 17
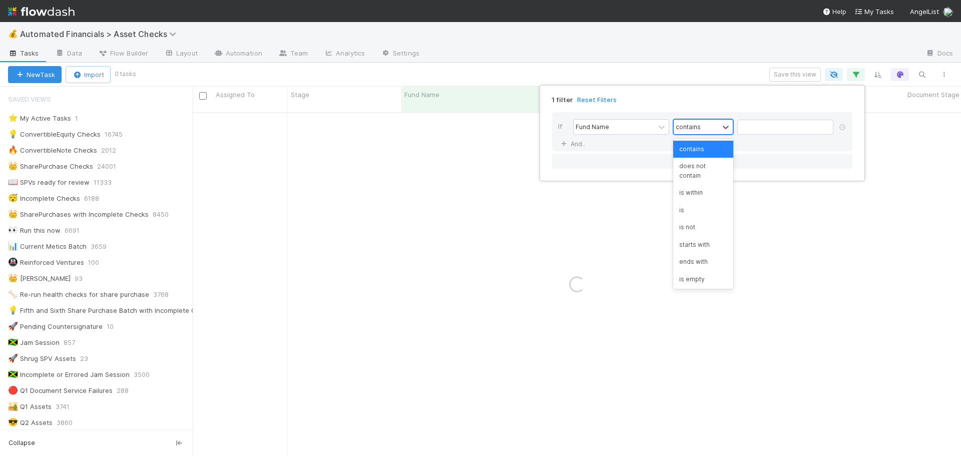
click at [704, 129] on div "contains" at bounding box center [695, 127] width 45 height 15
click at [689, 213] on div "is" at bounding box center [703, 210] width 60 height 17
click at [752, 125] on input "text" at bounding box center [785, 127] width 96 height 15
paste input "MA Fund I, a series of Shrug Capital, LP"
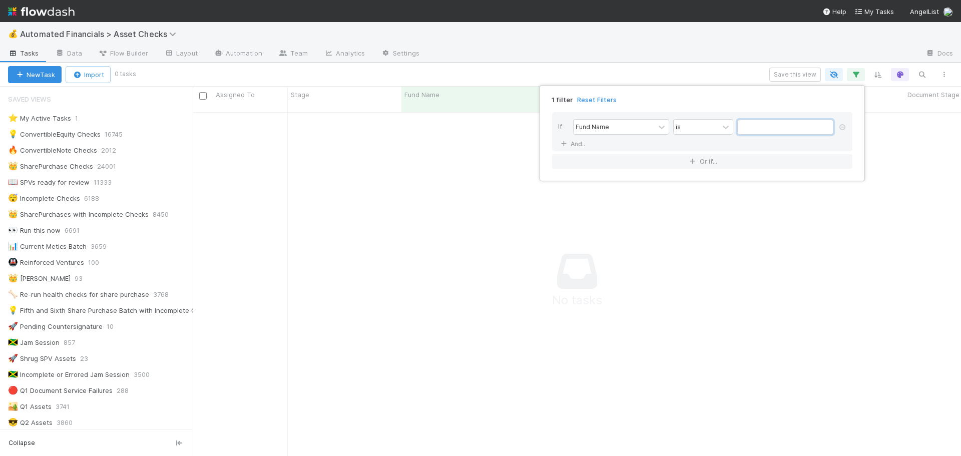
type input "MA Fund I, a series of Shrug Capital, LP"
click at [711, 68] on div "1 filter Reset Filters If Fund Name is MA Fund I, a series of Shrug Capital, LP…" at bounding box center [480, 228] width 961 height 456
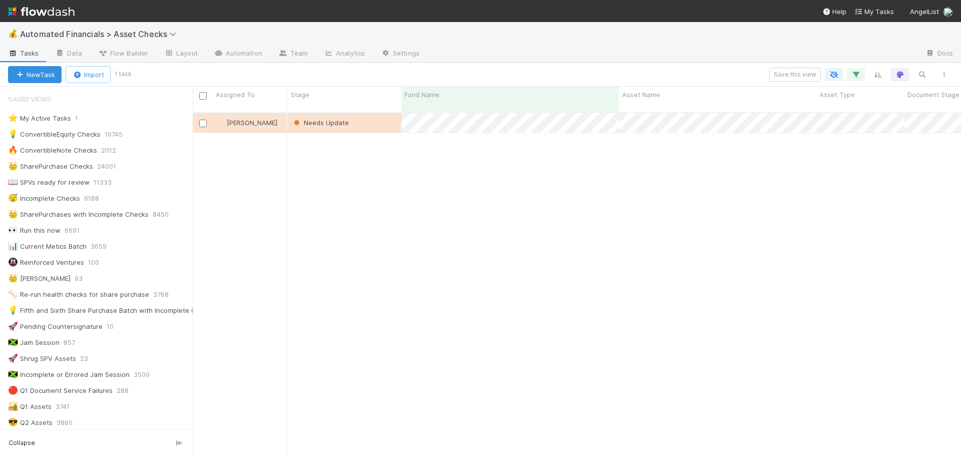
scroll to position [344, 761]
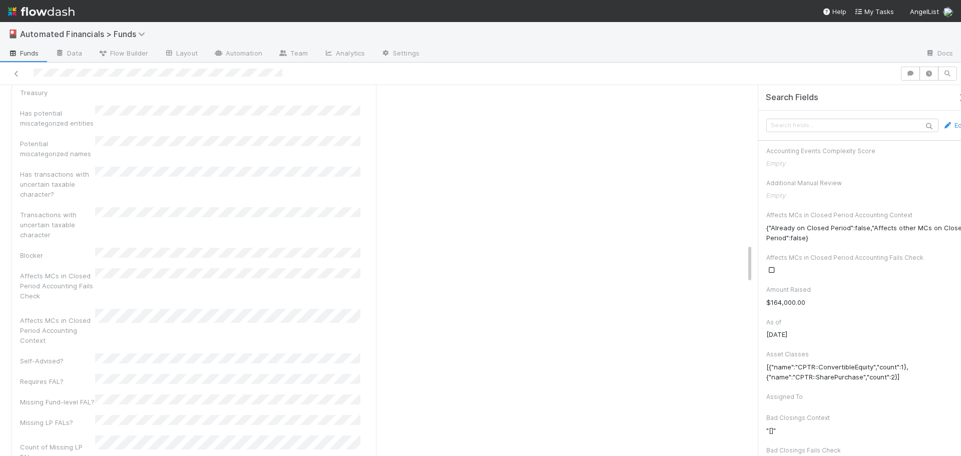
scroll to position [1501, 0]
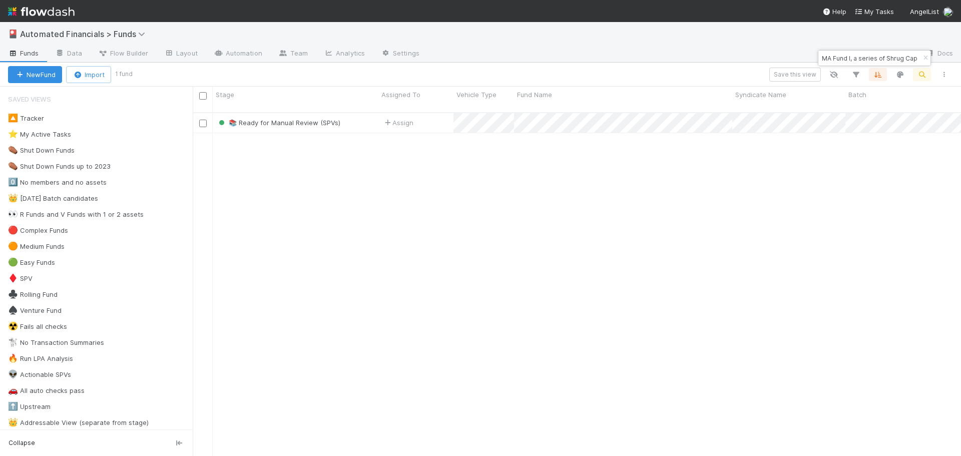
scroll to position [344, 761]
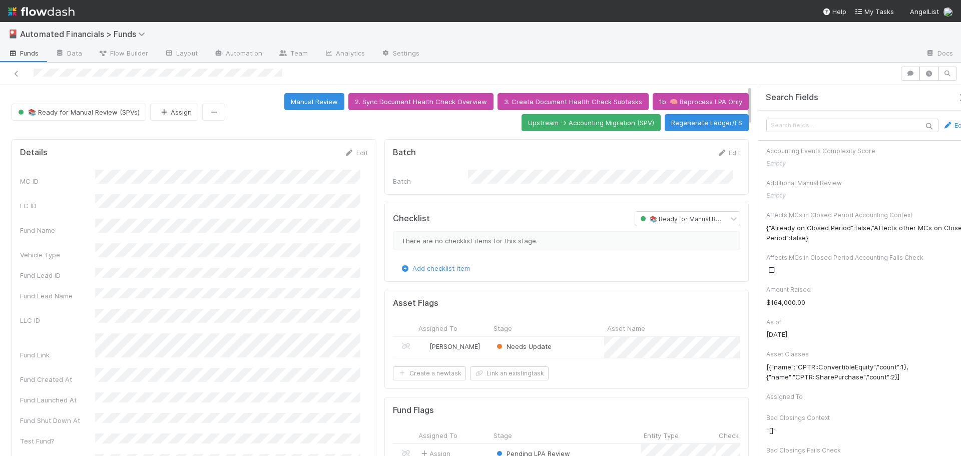
scroll to position [50, 0]
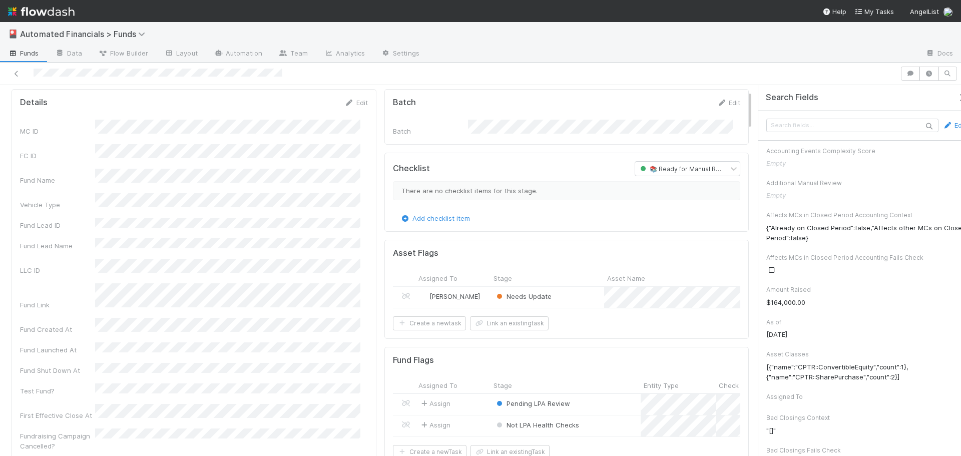
click at [571, 295] on div "Needs Update" at bounding box center [547, 297] width 114 height 21
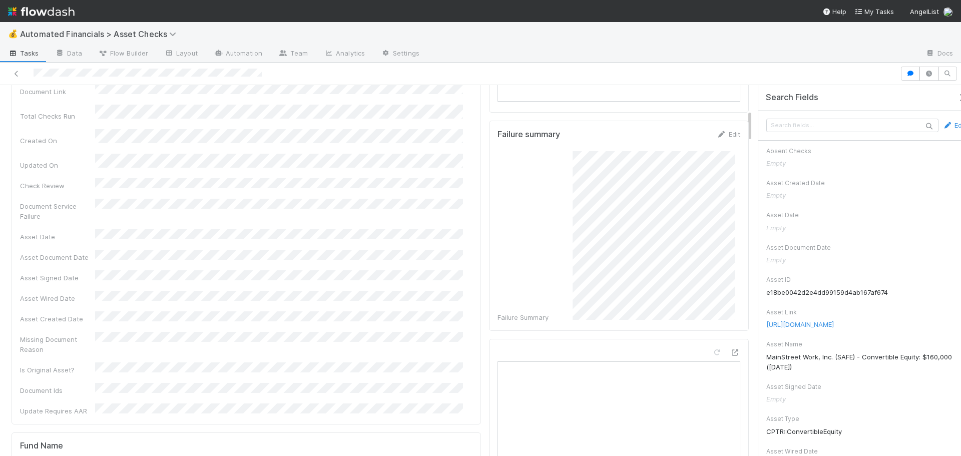
scroll to position [300, 0]
click at [15, 73] on icon at bounding box center [17, 74] width 10 height 7
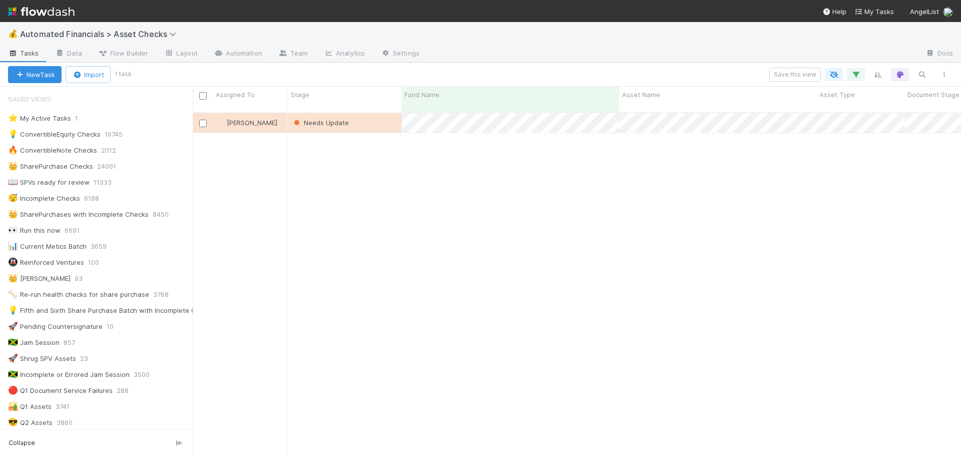
scroll to position [8, 8]
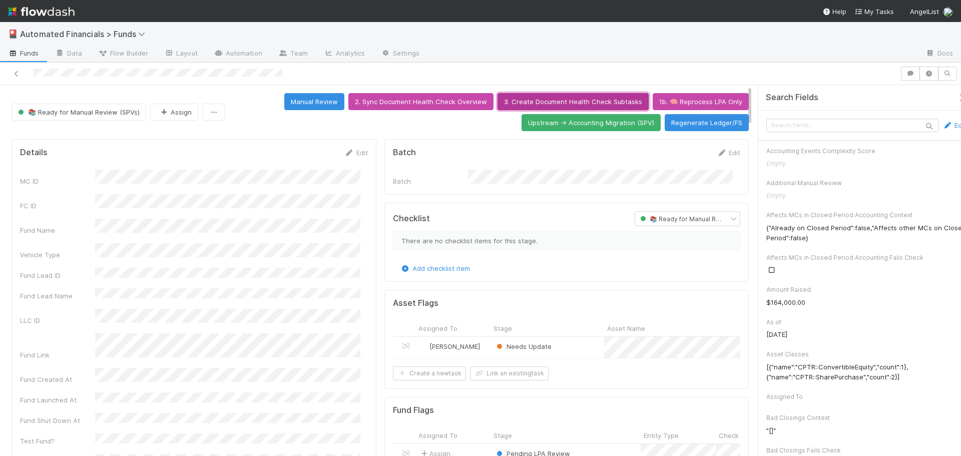
click at [563, 102] on button "3. Create Document Health Check Subtasks" at bounding box center [572, 101] width 151 height 17
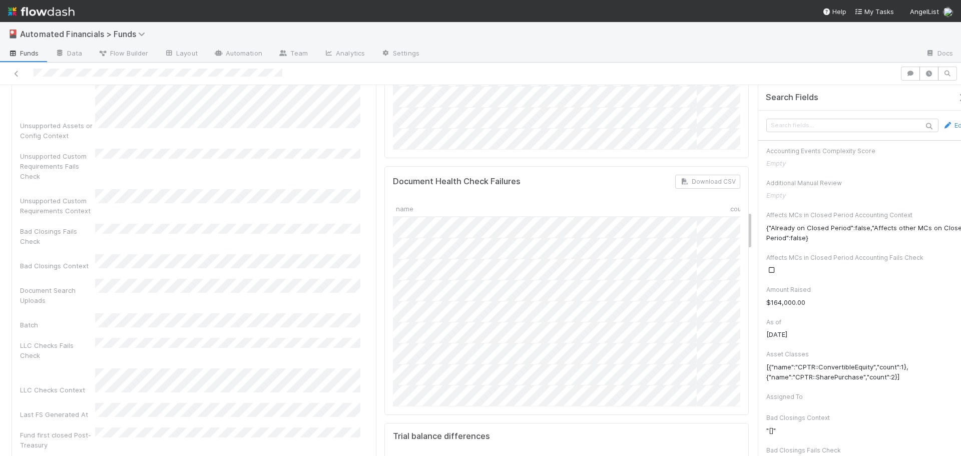
scroll to position [1201, 0]
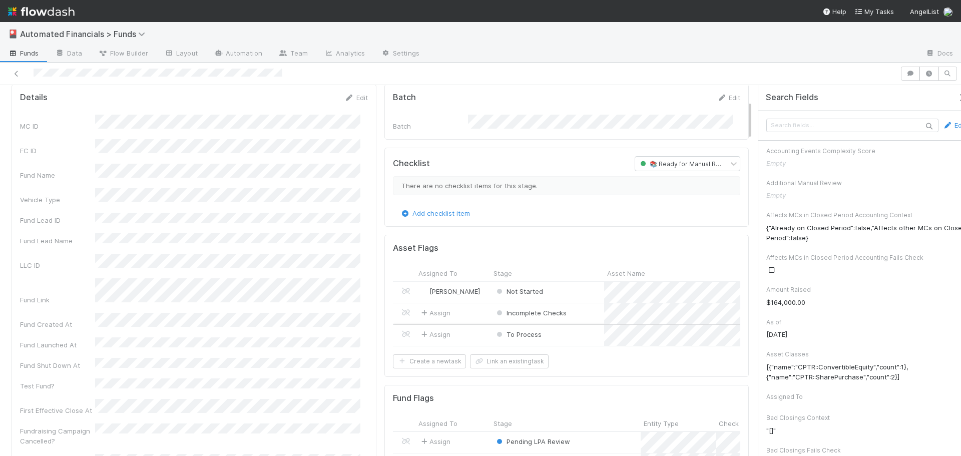
scroll to position [155, 0]
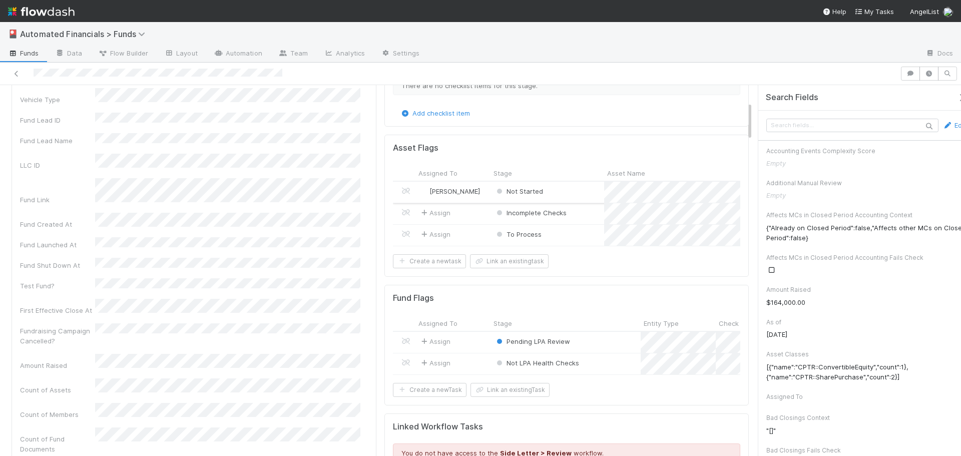
click at [560, 188] on div "Not Started" at bounding box center [547, 192] width 114 height 21
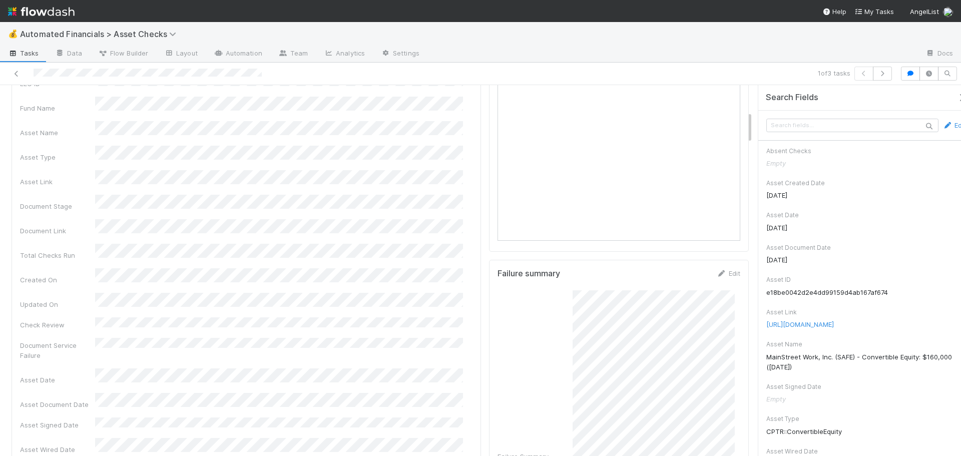
scroll to position [300, 0]
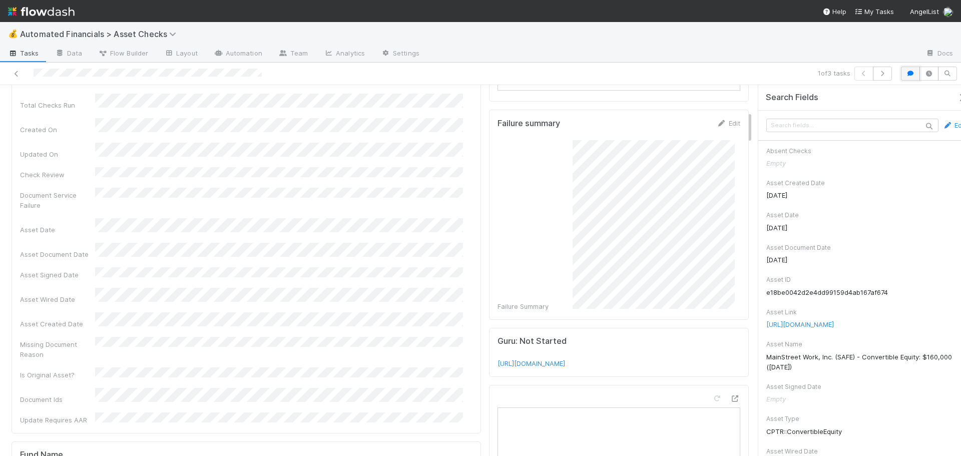
click at [905, 76] on icon "button" at bounding box center [910, 74] width 10 height 6
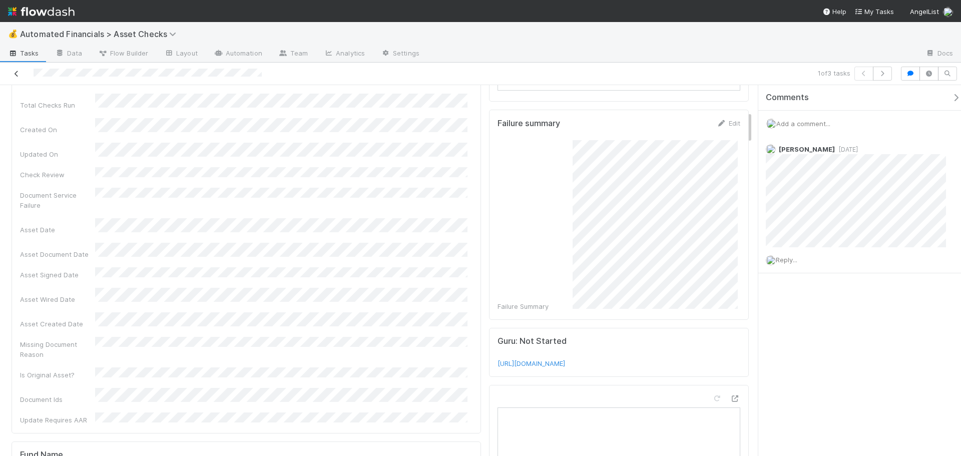
click at [18, 73] on icon at bounding box center [17, 74] width 10 height 7
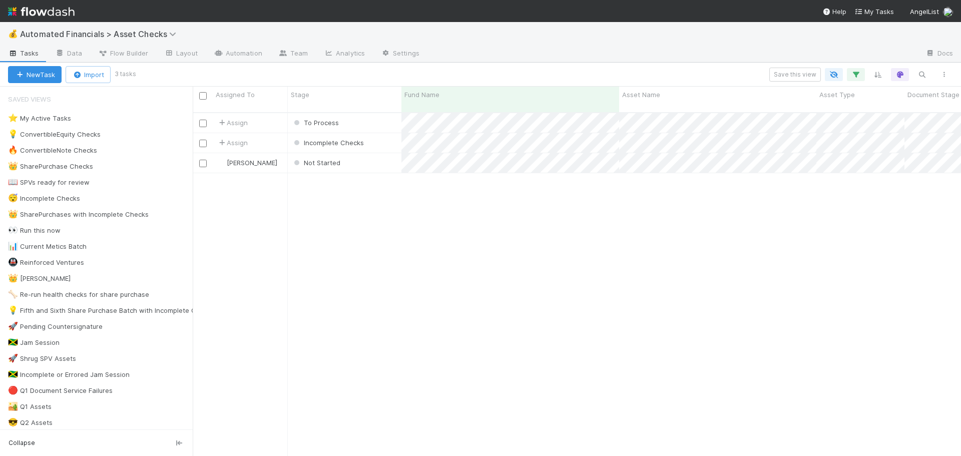
scroll to position [344, 761]
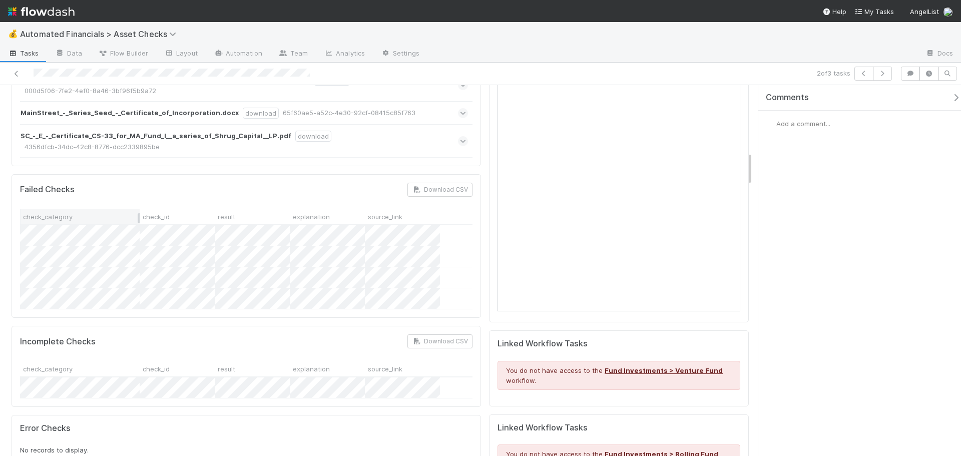
scroll to position [801, 0]
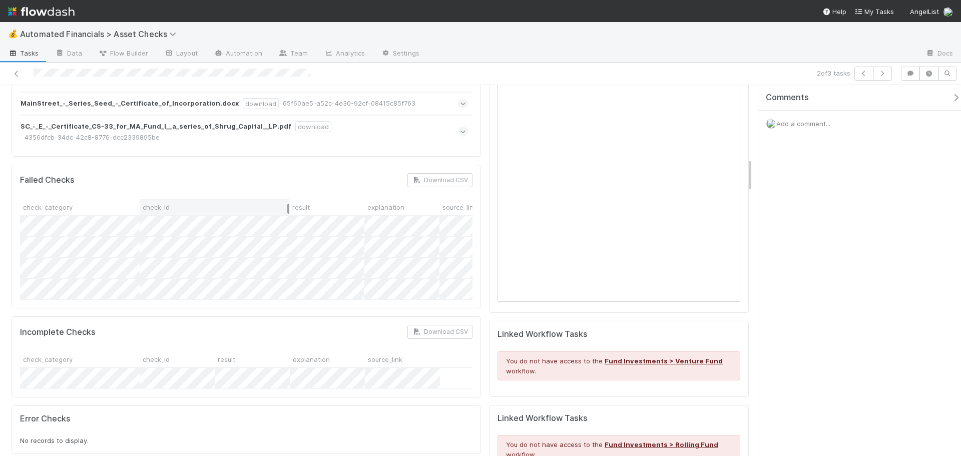
drag, startPoint x: 213, startPoint y: 150, endPoint x: 287, endPoint y: 149, distance: 74.6
click at [287, 204] on div at bounding box center [288, 209] width 2 height 10
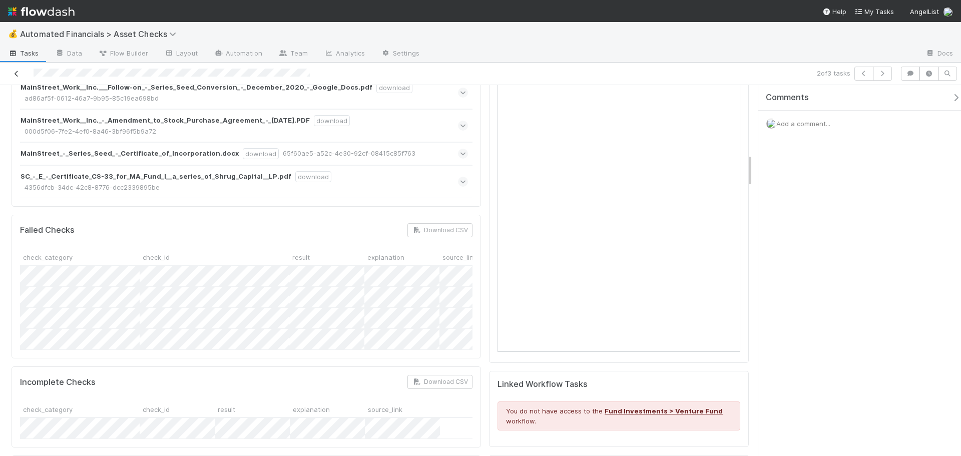
click at [15, 71] on icon at bounding box center [17, 74] width 10 height 7
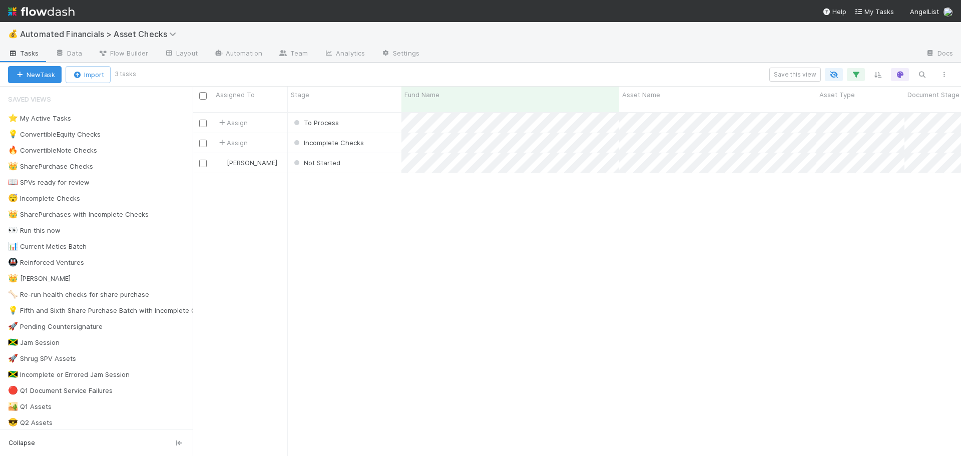
scroll to position [344, 761]
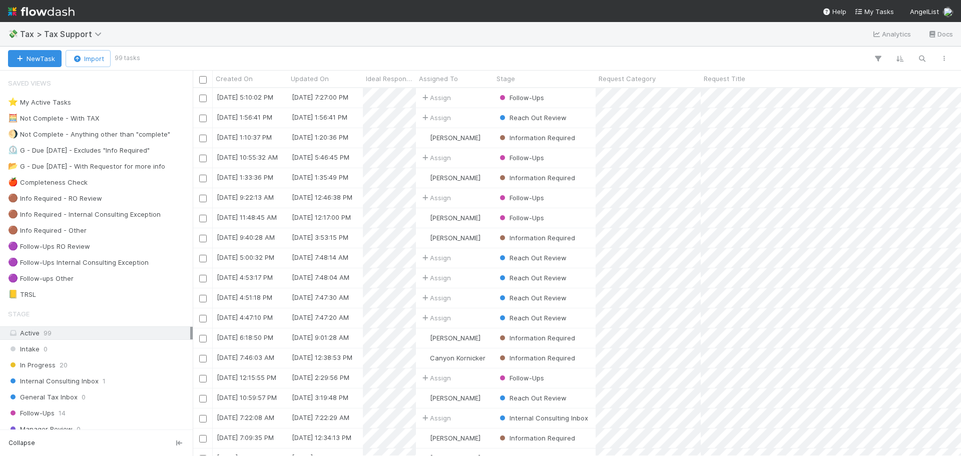
scroll to position [360, 761]
